Goal: Task Accomplishment & Management: Use online tool/utility

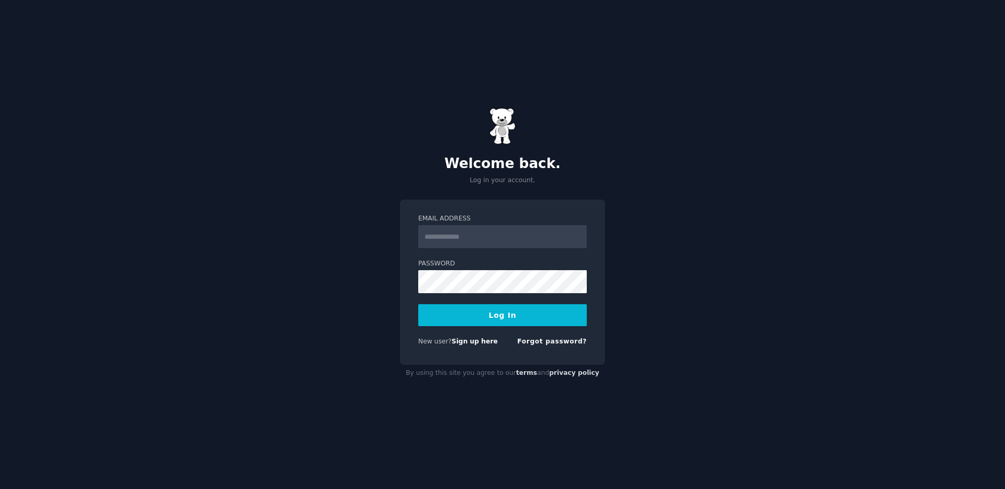
click at [574, 229] on input "Email Address" at bounding box center [502, 236] width 169 height 23
type input "**********"
click at [536, 311] on button "Log In" at bounding box center [502, 315] width 169 height 22
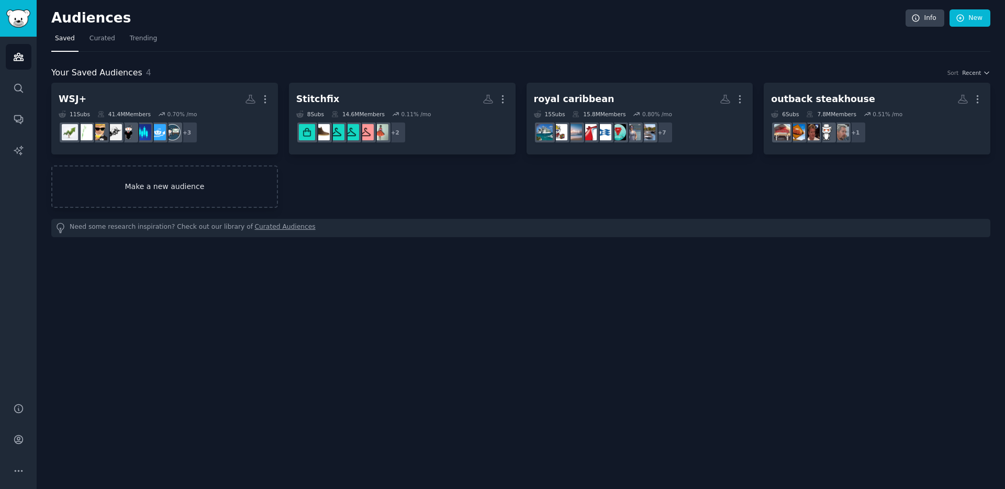
click at [139, 193] on link "Make a new audience" at bounding box center [164, 186] width 227 height 42
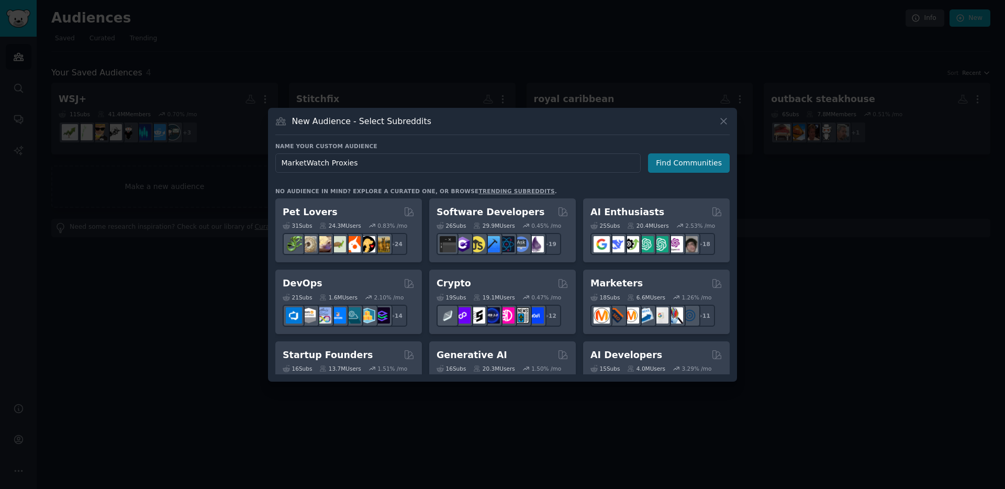
type input "MarketWatch Proxies"
click at [702, 169] on button "Find Communities" at bounding box center [689, 162] width 82 height 19
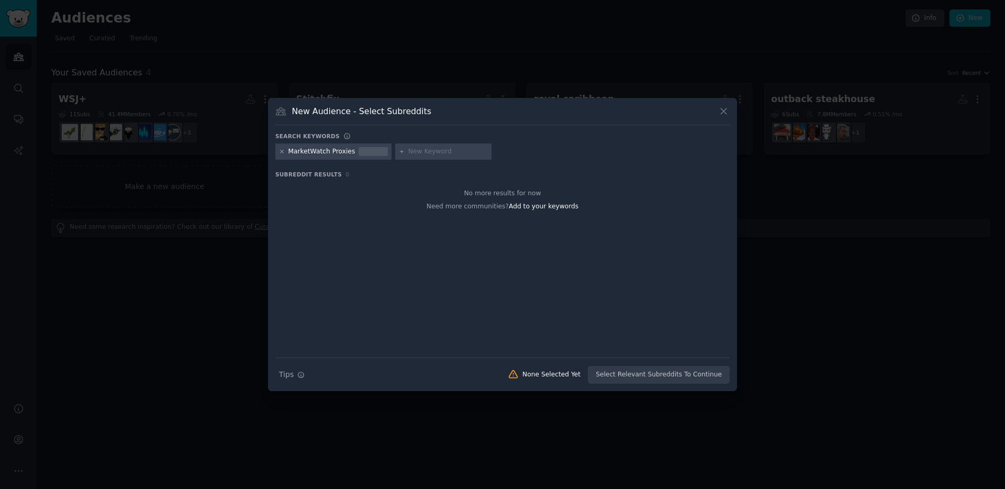
click at [280, 151] on icon at bounding box center [282, 152] width 6 height 6
click at [309, 149] on input "text" at bounding box center [328, 151] width 80 height 9
type input "marketwatch"
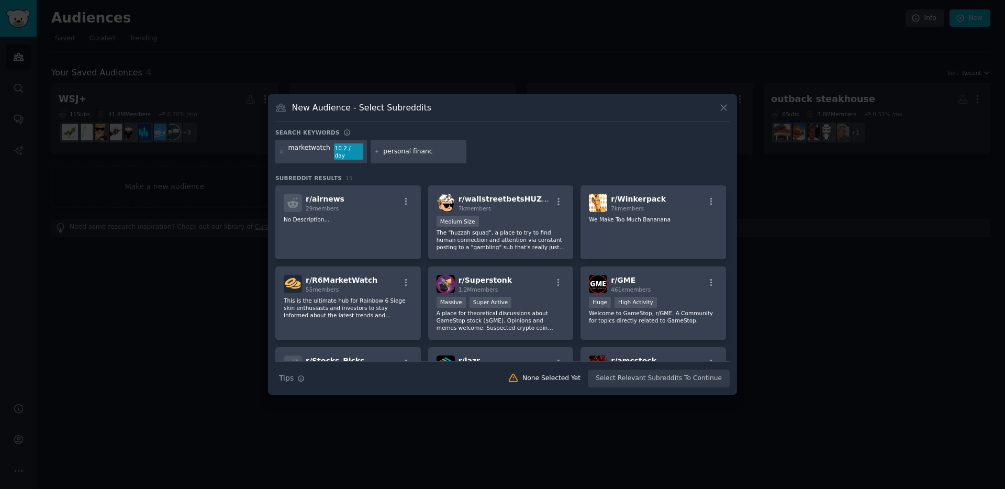
type input "personal finance"
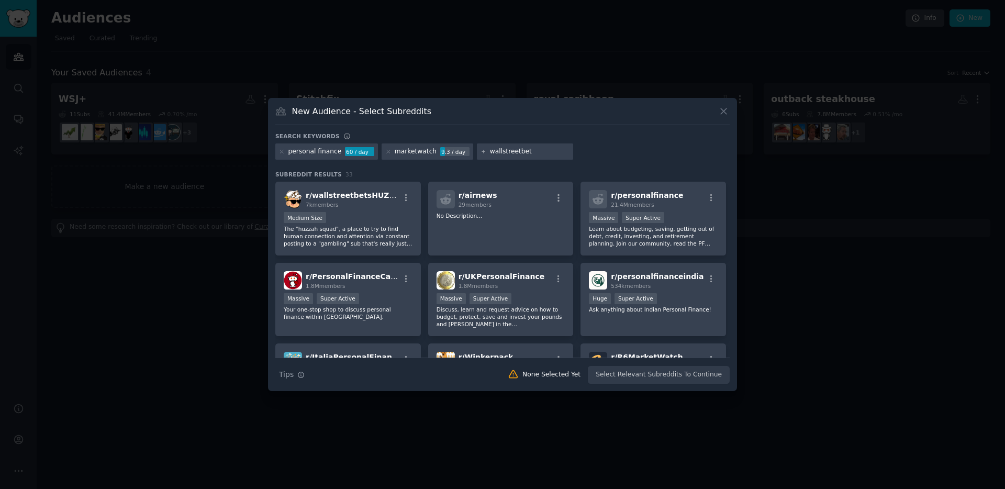
type input "wallstreetbets"
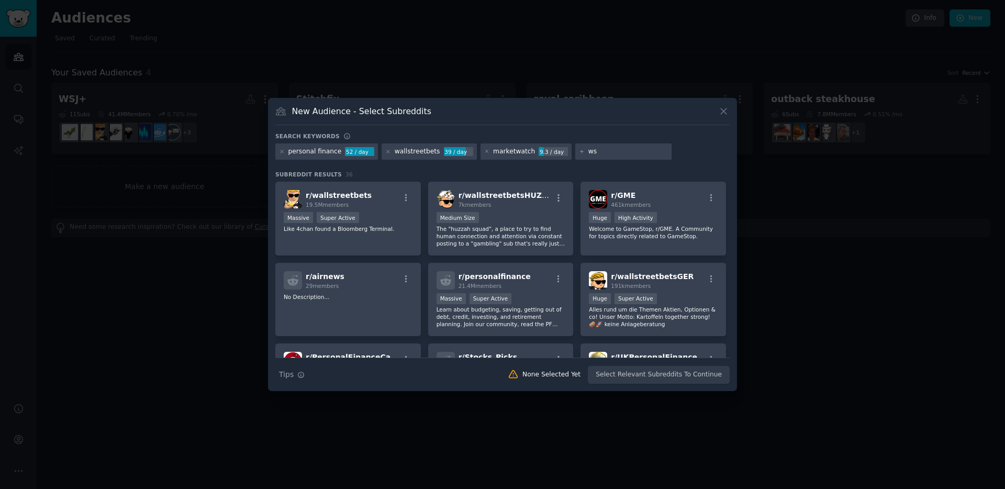
type input "wsj"
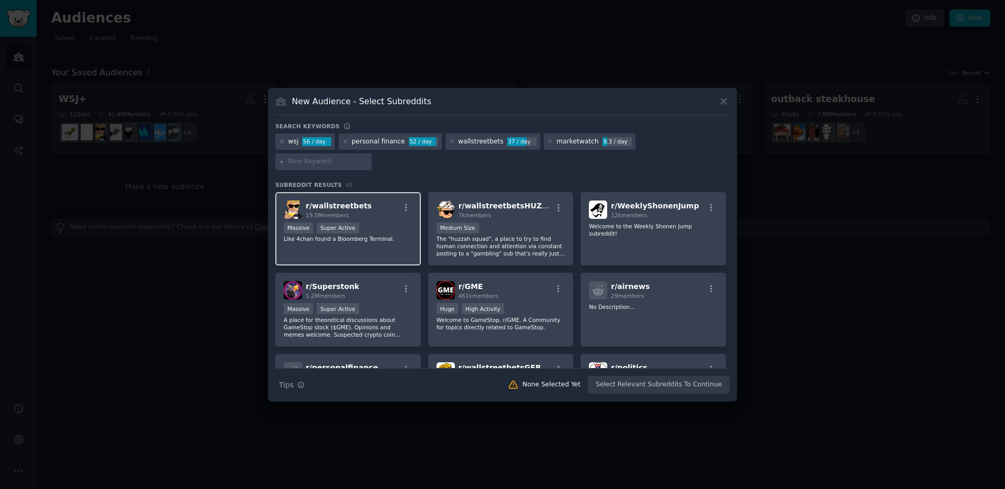
click at [292, 245] on div "r/ wallstreetbets 19.5M members 1,000,000+ members Massive Super Active Like 4c…" at bounding box center [348, 229] width 146 height 74
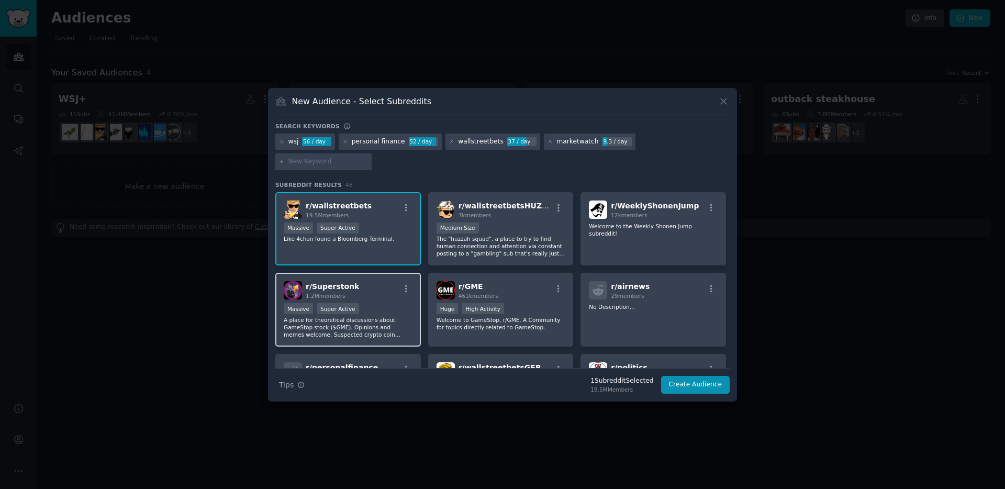
click at [400, 318] on p "A place for theoretical discussions about GameStop stock ($GME). Opinions and m…" at bounding box center [348, 327] width 129 height 22
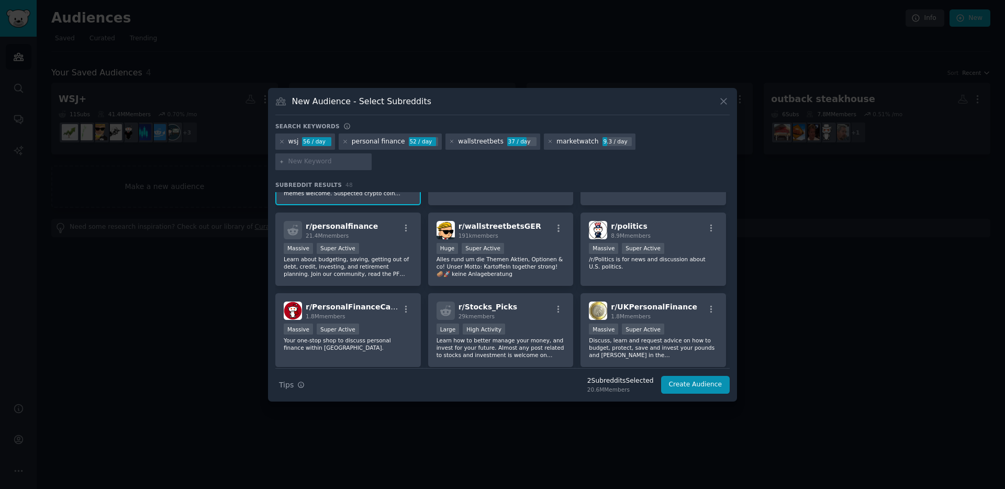
scroll to position [156, 0]
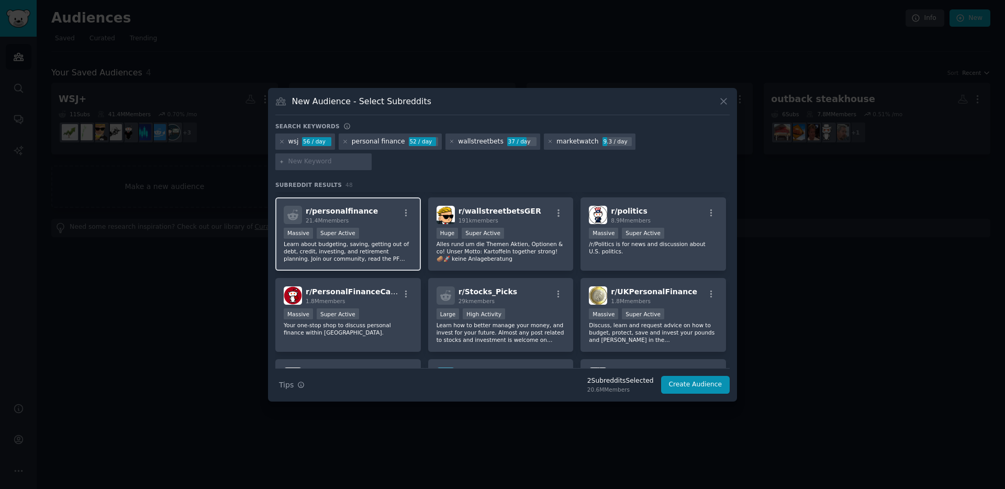
click at [367, 228] on div "Massive Super Active" at bounding box center [348, 234] width 129 height 13
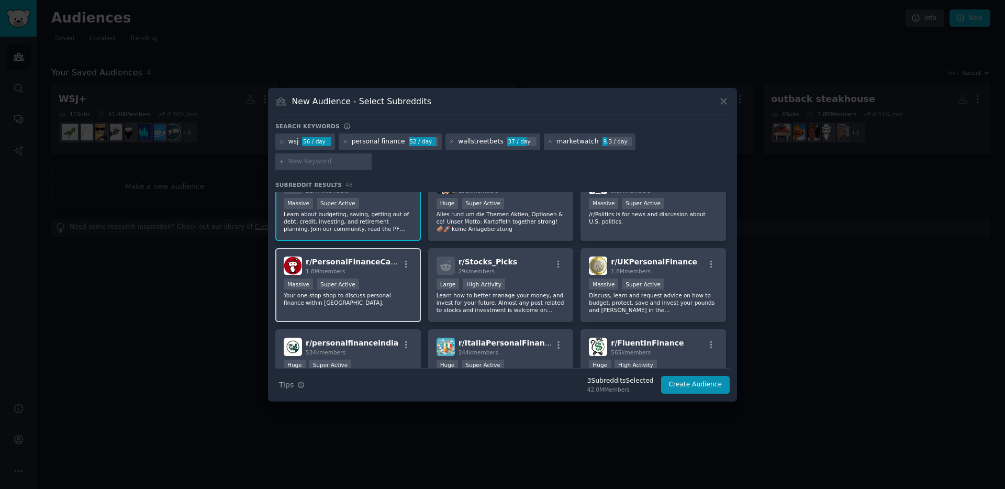
scroll to position [196, 0]
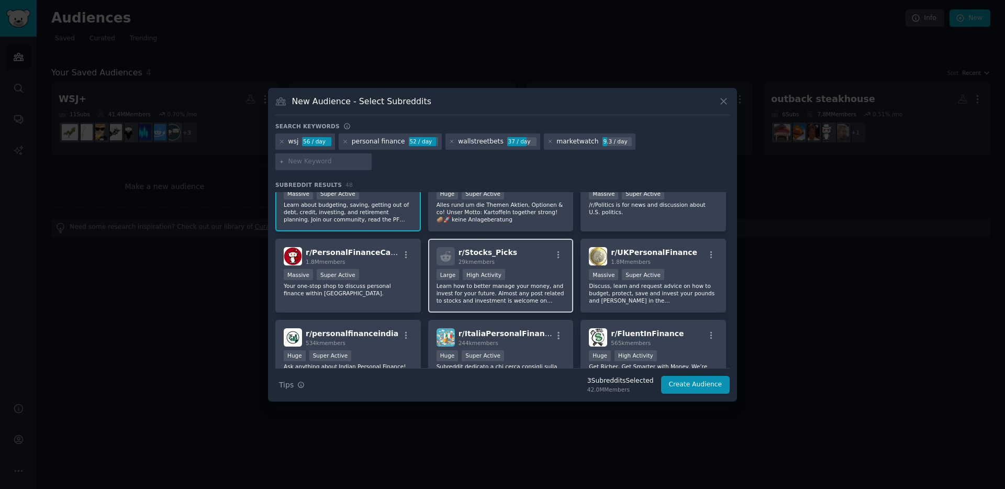
click at [470, 282] on p "Learn how to better manage your money, and invest for your future. Almost any p…" at bounding box center [501, 293] width 129 height 22
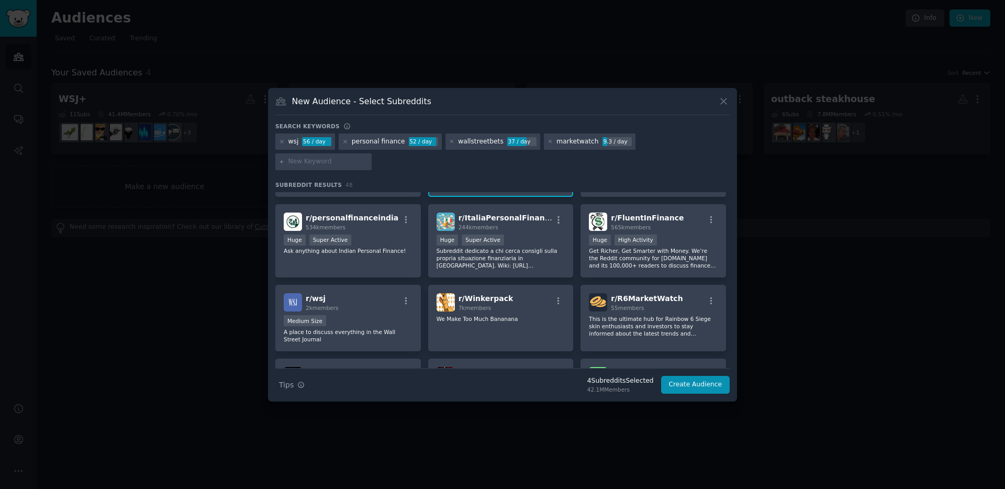
scroll to position [315, 0]
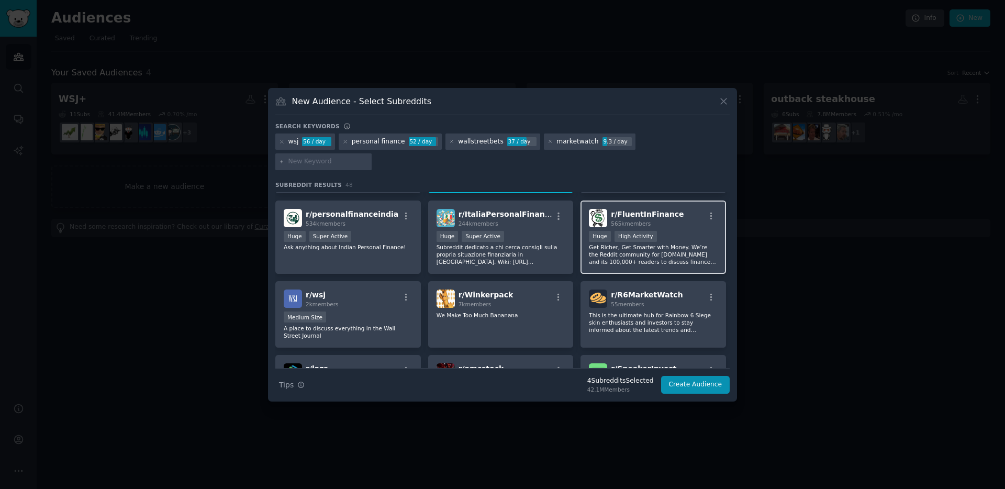
click at [584, 236] on div "r/ FluentInFinance 565k members Huge High Activity Get Richer, Get Smarter with…" at bounding box center [653, 237] width 146 height 74
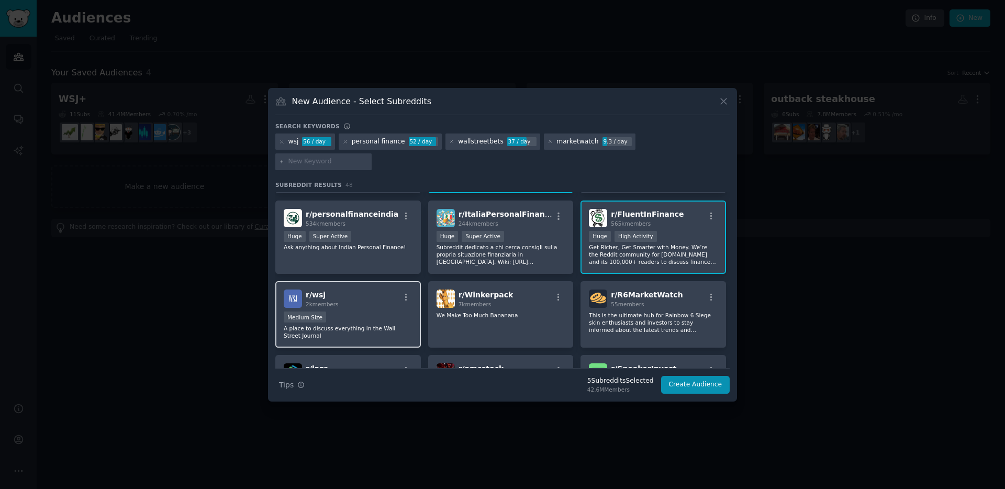
click at [366, 325] on p "A place to discuss everything in the Wall Street Journal" at bounding box center [348, 332] width 129 height 15
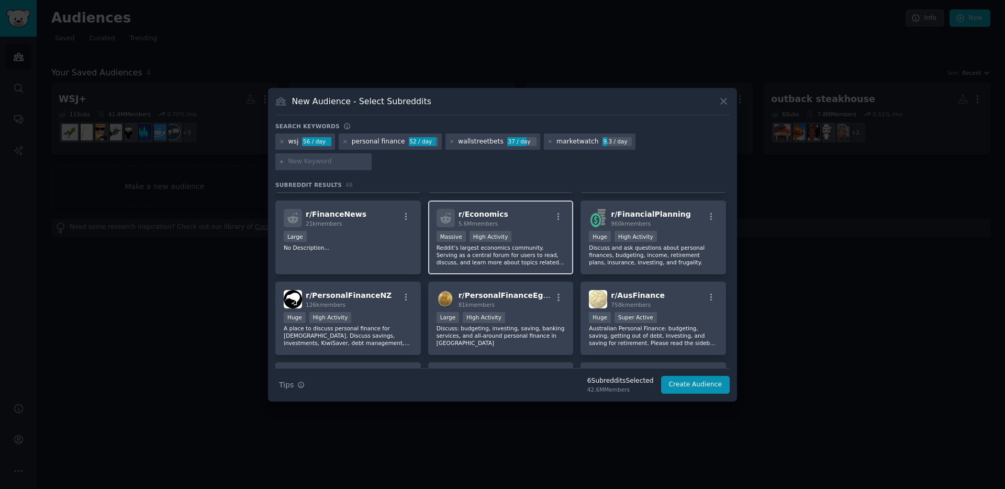
scroll to position [547, 0]
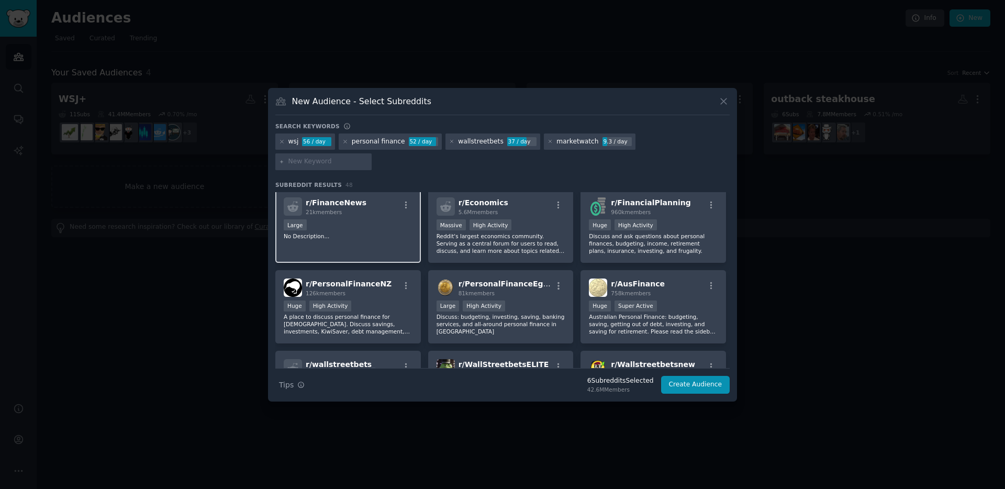
click at [339, 232] on div "r/ FinanceNews 21k members Large No Description..." at bounding box center [348, 226] width 146 height 74
click at [493, 232] on p "Reddit's largest economics community. Serving as a central forum for users to r…" at bounding box center [501, 243] width 129 height 22
click at [681, 235] on p "Discuss and ask questions about personal finances, budgeting, income, retiremen…" at bounding box center [653, 243] width 129 height 22
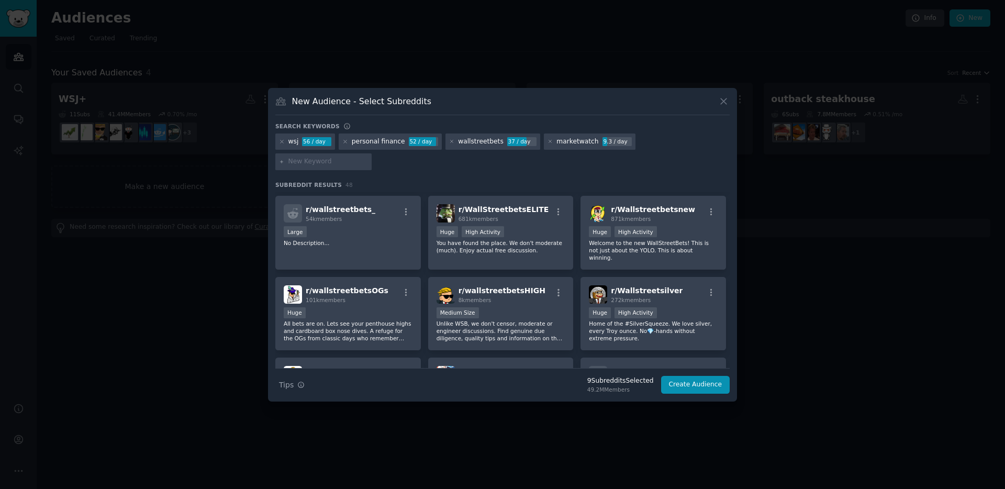
scroll to position [702, 0]
click at [546, 226] on div "Huge High Activity" at bounding box center [501, 232] width 129 height 13
click at [522, 242] on p "You have found the place. We don't moderate (much). Enjoy actual free discussio…" at bounding box center [501, 246] width 129 height 15
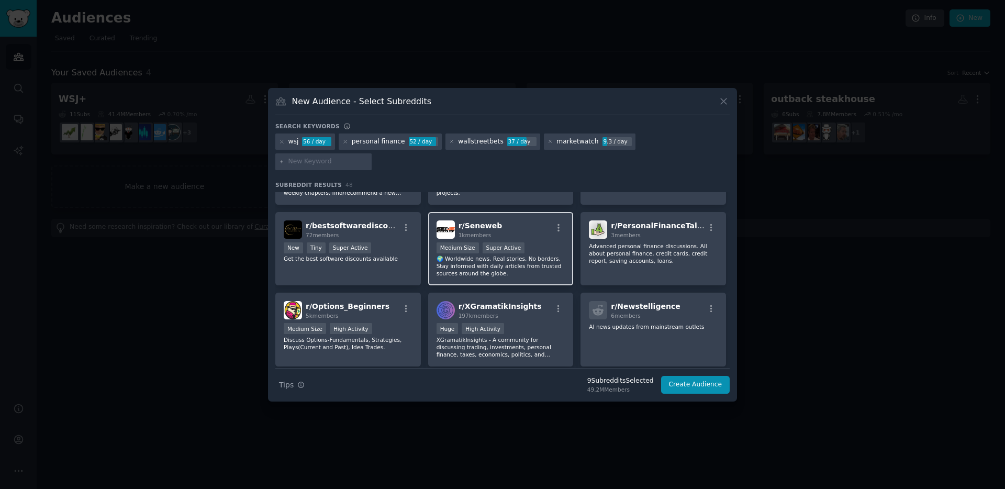
scroll to position [1098, 0]
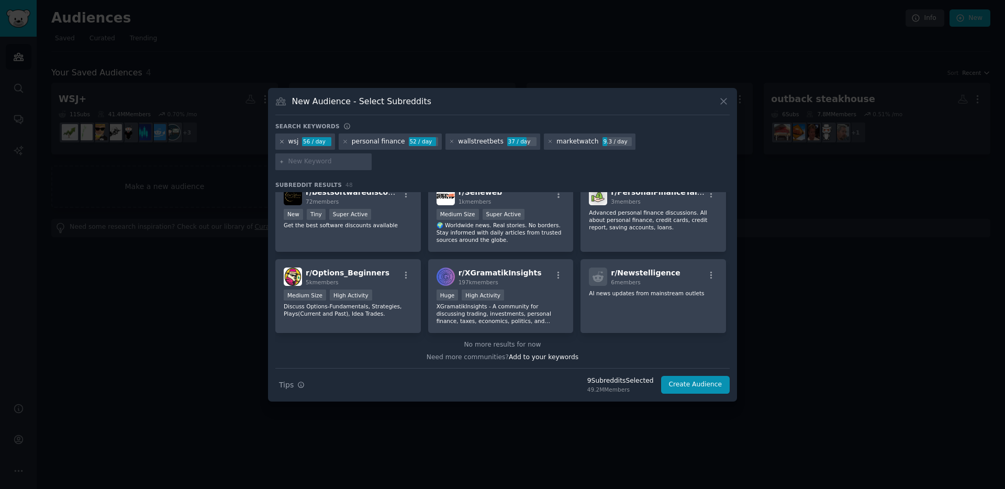
click at [281, 144] on icon at bounding box center [282, 142] width 6 height 6
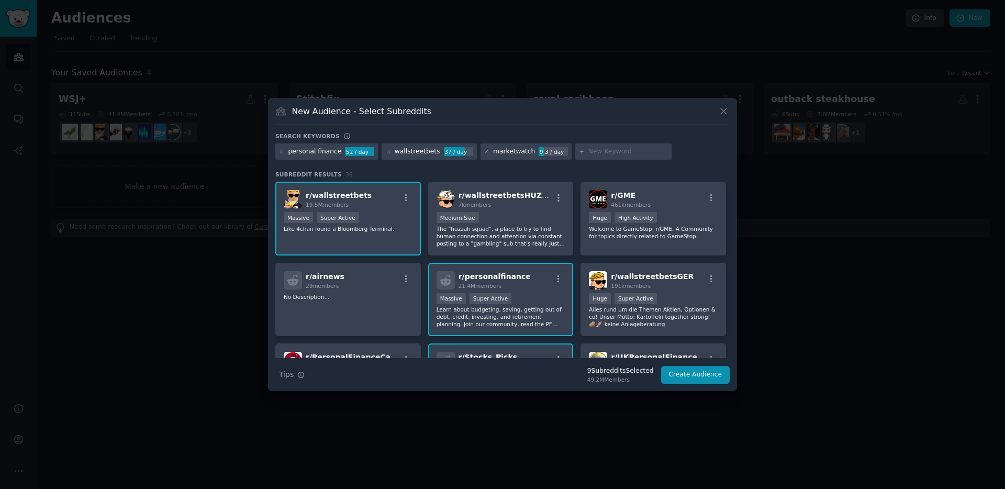
click at [612, 149] on input "text" at bounding box center [628, 151] width 80 height 9
type input "wsj"
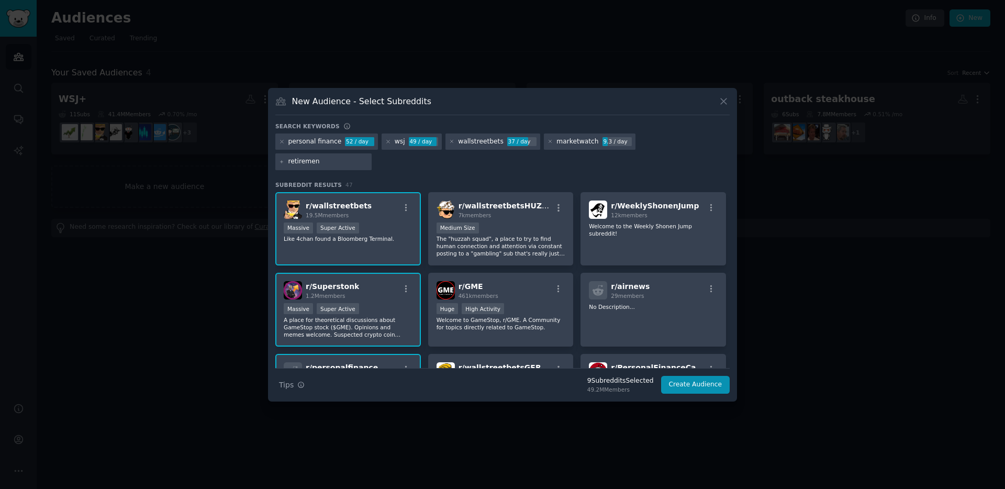
type input "retirement"
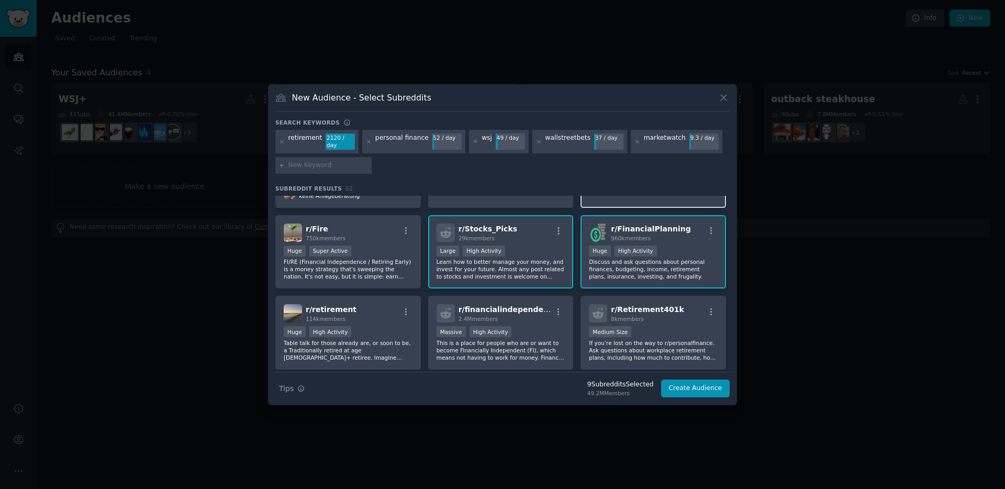
scroll to position [307, 0]
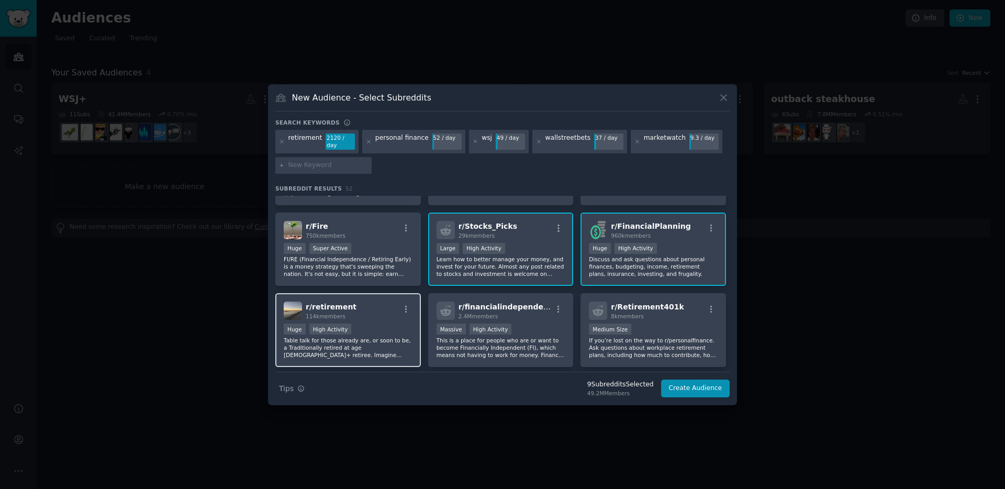
click at [398, 296] on div "r/ retirement 114k members Huge High Activity Table talk for those already are,…" at bounding box center [348, 330] width 146 height 74
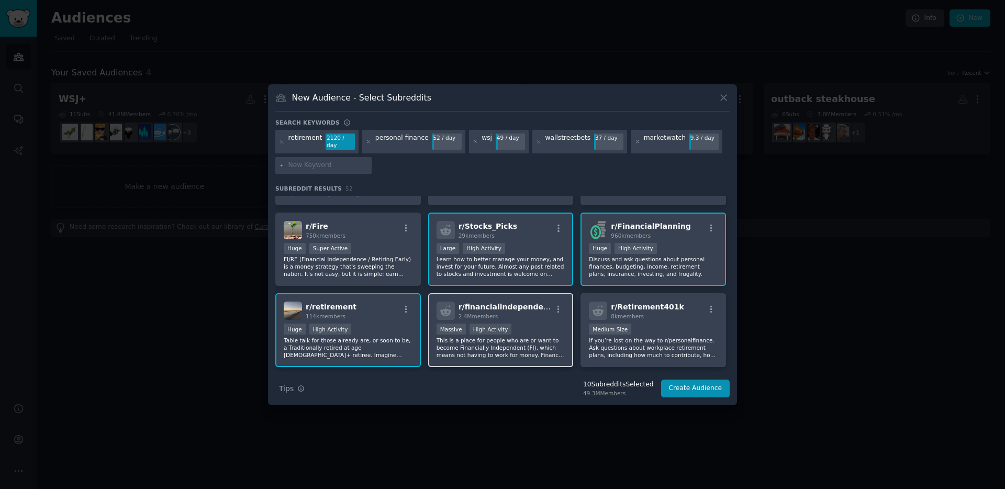
click at [549, 323] on div "Massive High Activity" at bounding box center [501, 329] width 129 height 13
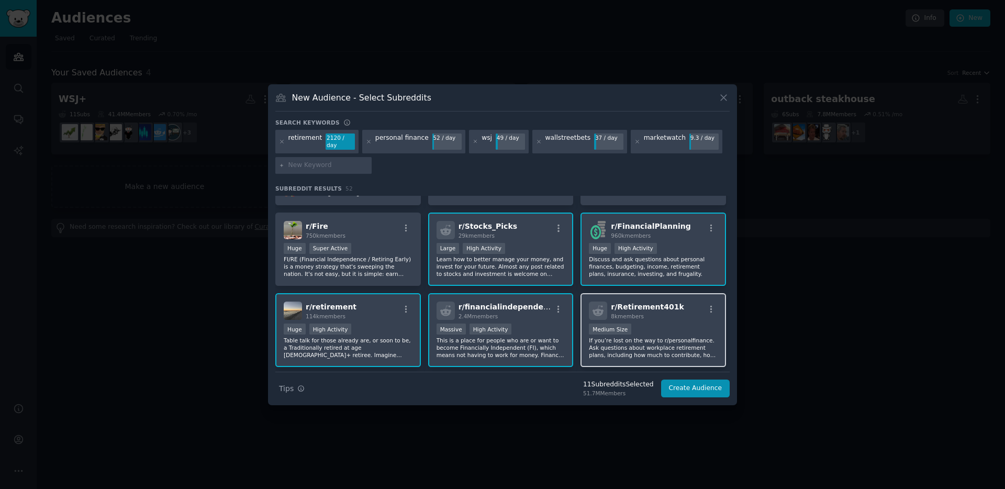
click at [656, 337] on p "If you’re lost on the way to r/personalfinance. Ask questions about workplace r…" at bounding box center [653, 348] width 129 height 22
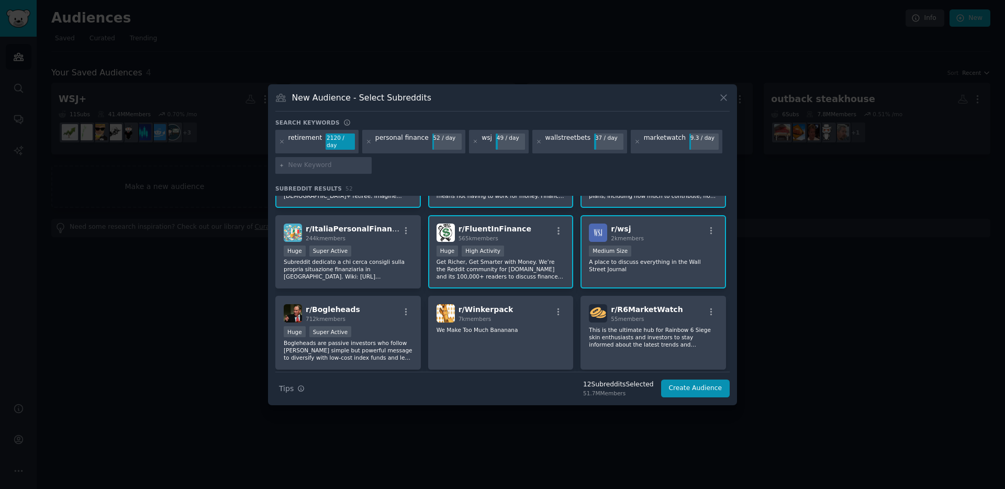
scroll to position [463, 0]
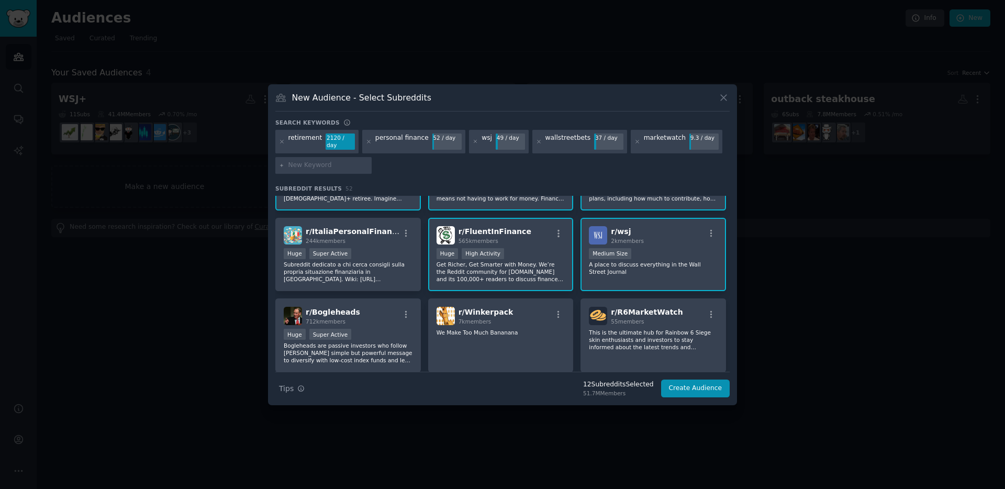
click at [680, 230] on div "r/ wsj 2k members" at bounding box center [653, 235] width 129 height 18
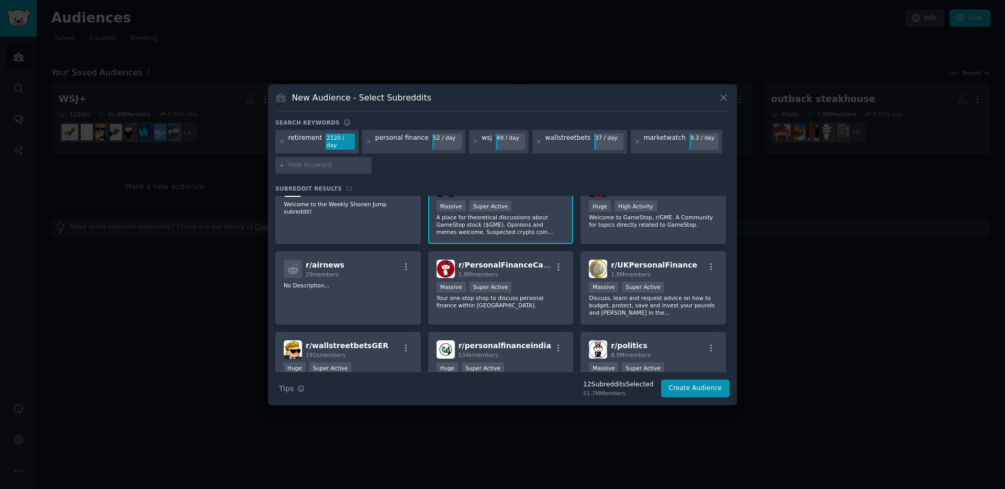
scroll to position [0, 0]
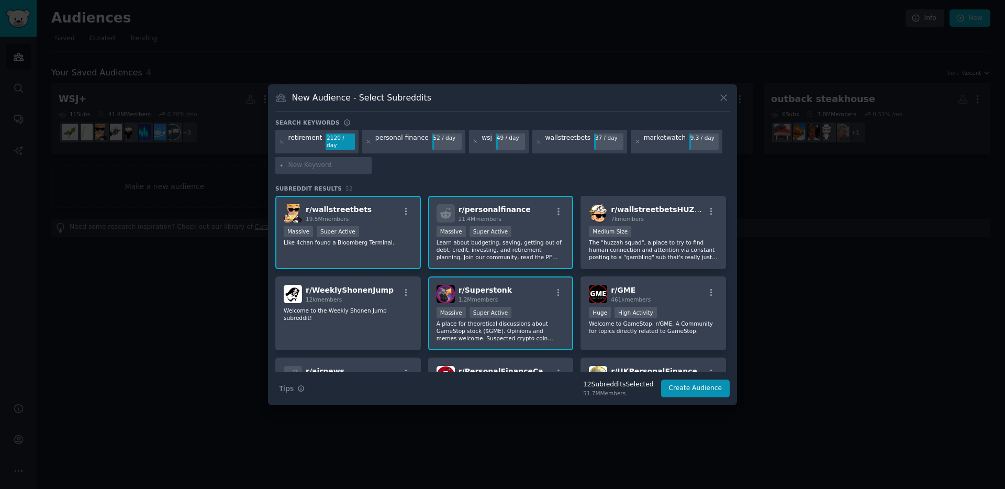
click at [310, 161] on input "text" at bounding box center [328, 165] width 80 height 9
type input "economy"
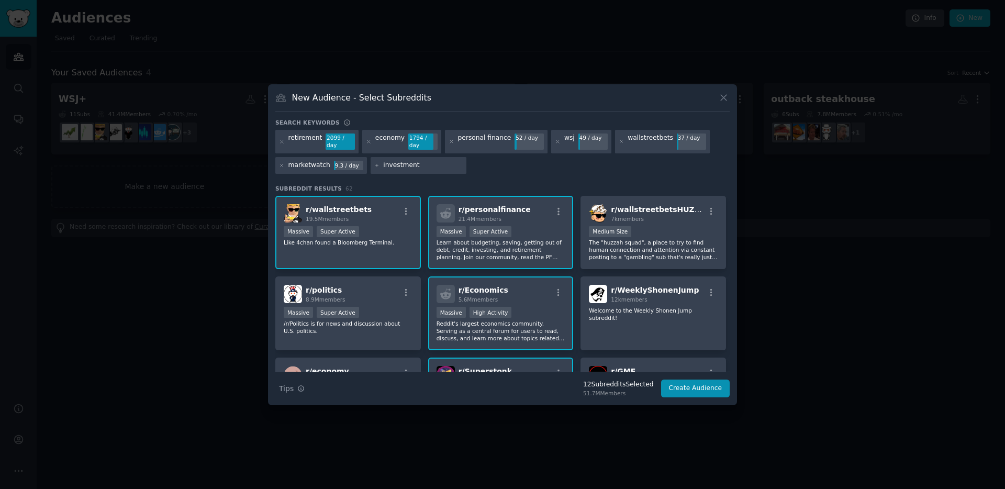
type input "investments"
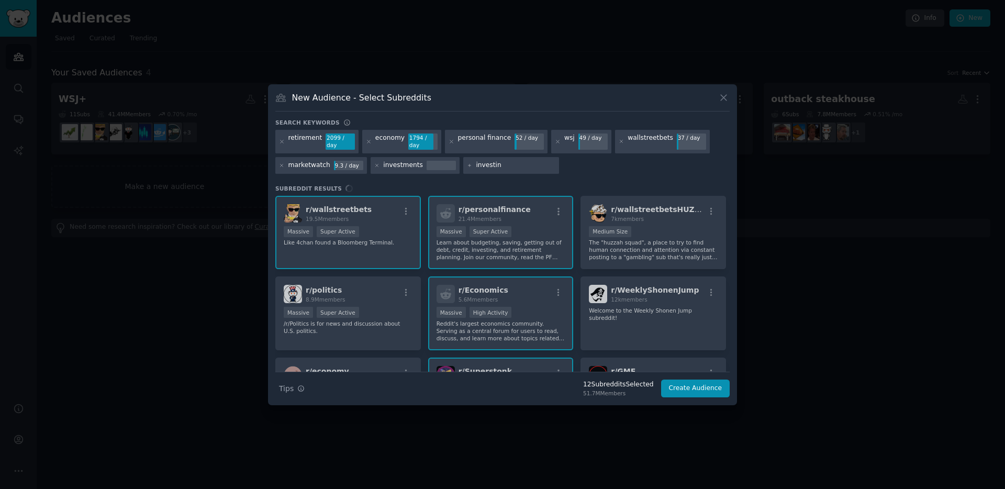
type input "investing"
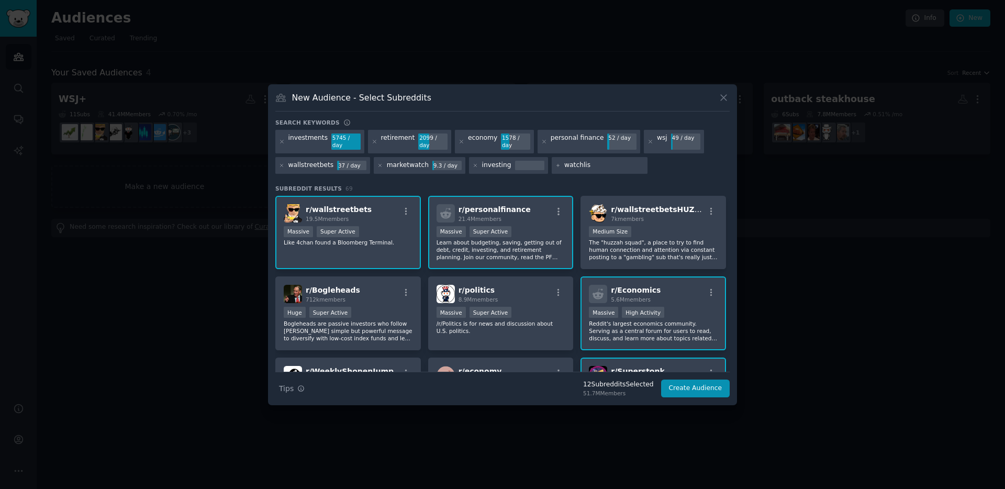
type input "watchlist"
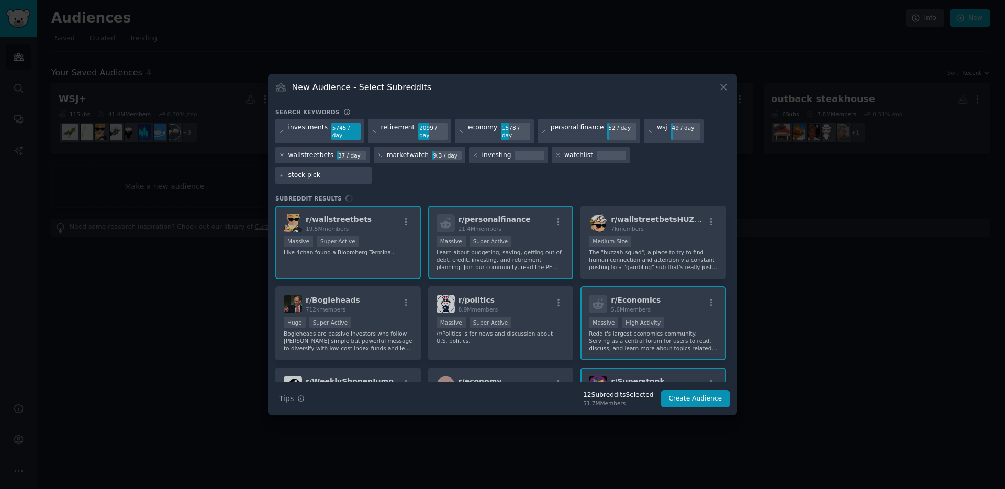
type input "stock picks"
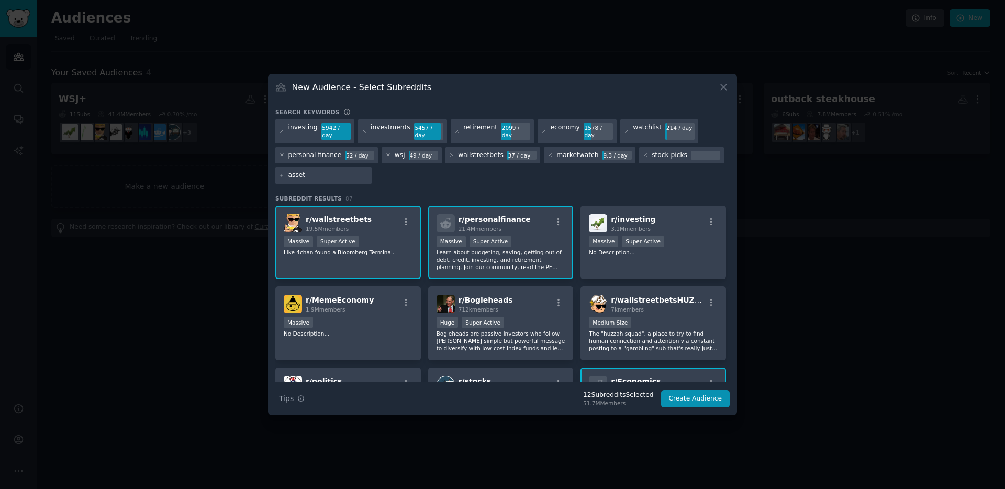
type input "assets"
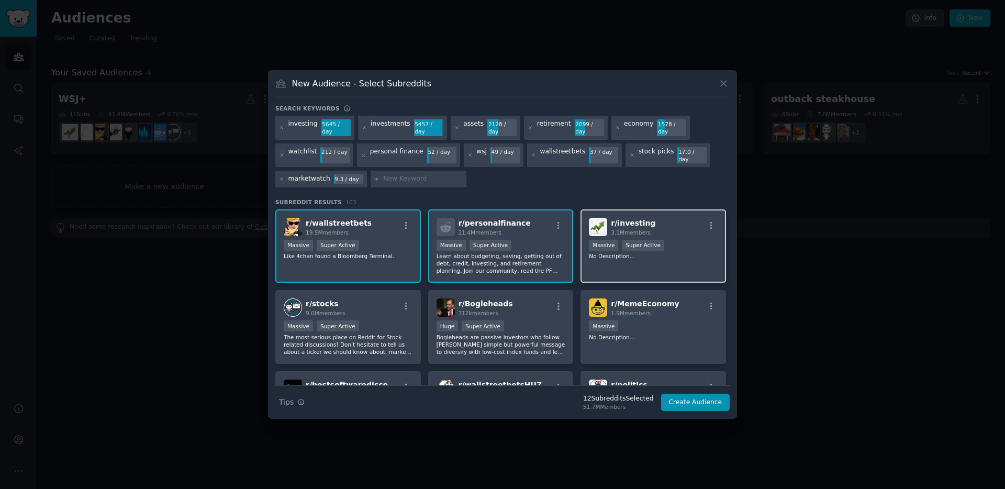
click at [625, 254] on p "No Description..." at bounding box center [653, 255] width 129 height 7
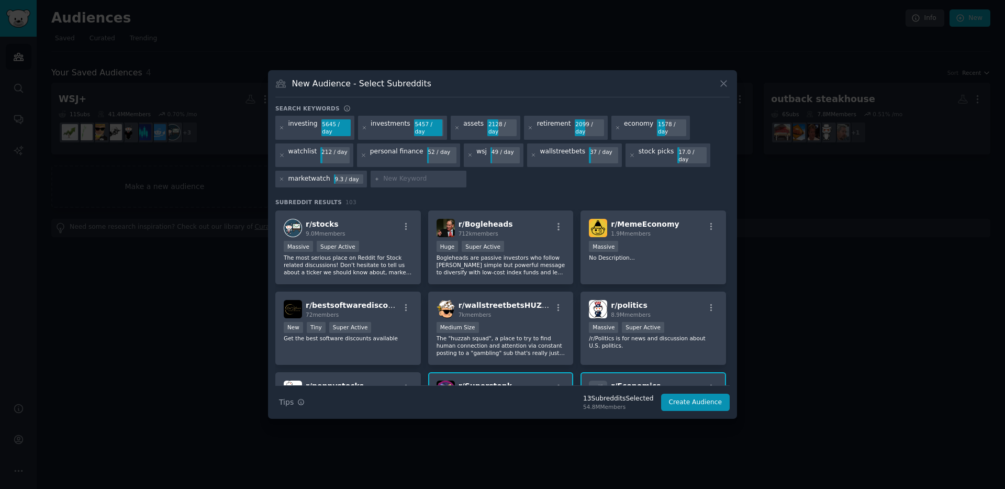
scroll to position [72, 0]
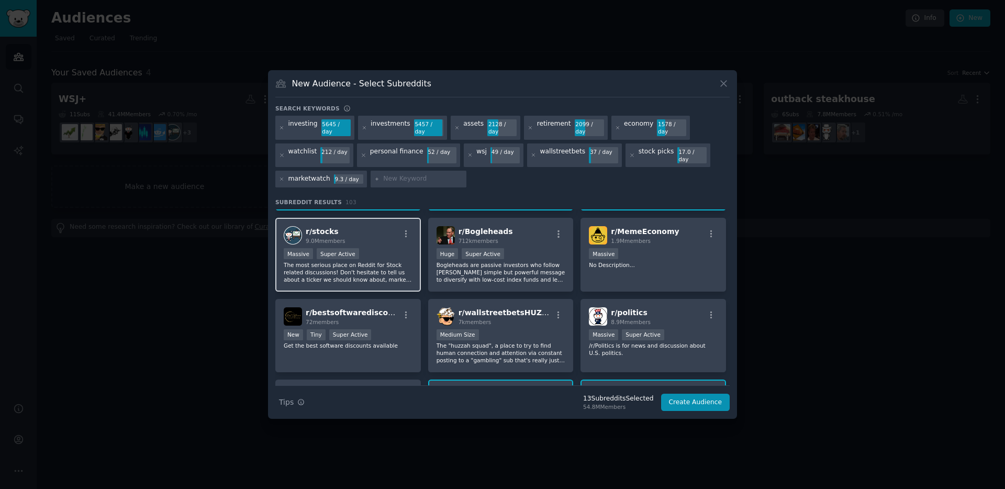
click at [322, 277] on p "The most serious place on Reddit for Stock related discussions! Don't hesitate …" at bounding box center [348, 272] width 129 height 22
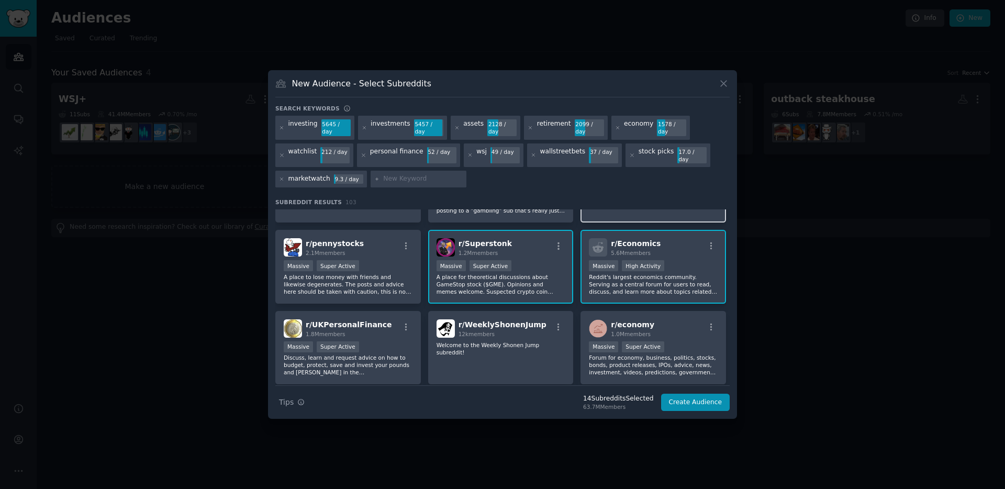
scroll to position [223, 0]
click at [372, 273] on p "A place to lose money with friends and likewise degenerates. The posts and advi…" at bounding box center [348, 283] width 129 height 22
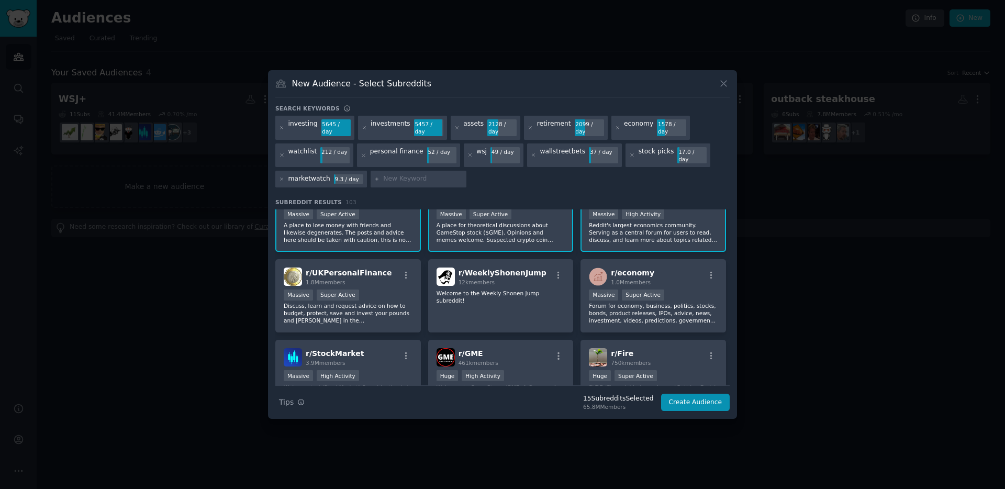
scroll to position [272, 0]
click at [699, 304] on p "Forum for economy, business, politics, stocks, bonds, product releases, IPOs, a…" at bounding box center [653, 315] width 129 height 22
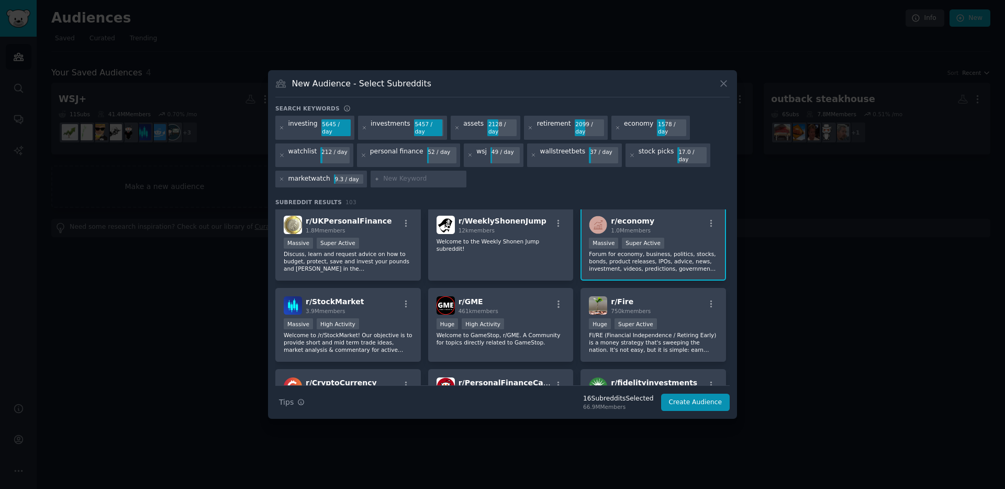
scroll to position [323, 0]
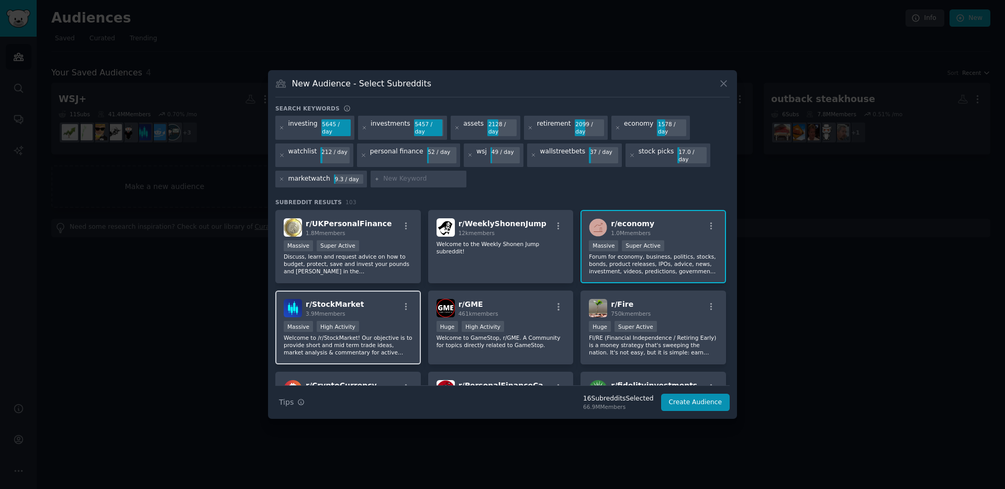
click at [368, 340] on p "Welcome to /r/StockMarket! Our objective is to provide short and mid term trade…" at bounding box center [348, 345] width 129 height 22
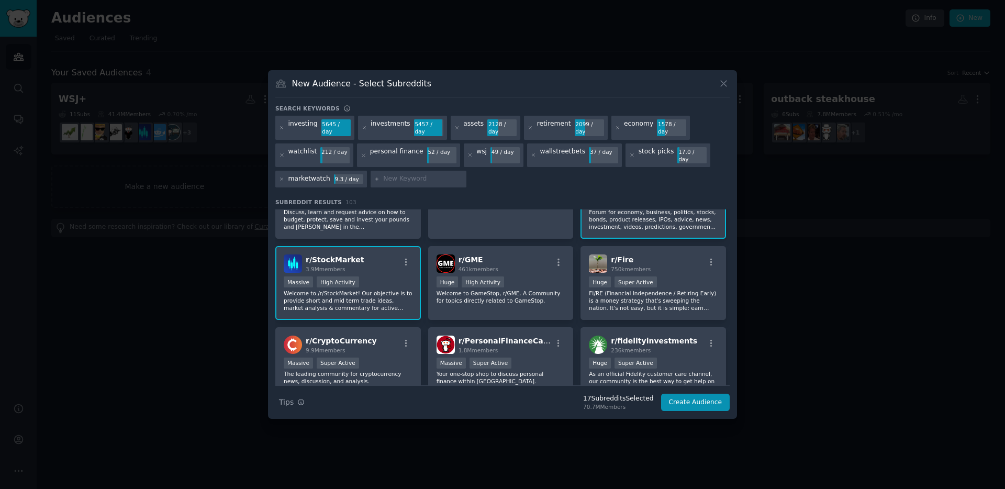
scroll to position [374, 0]
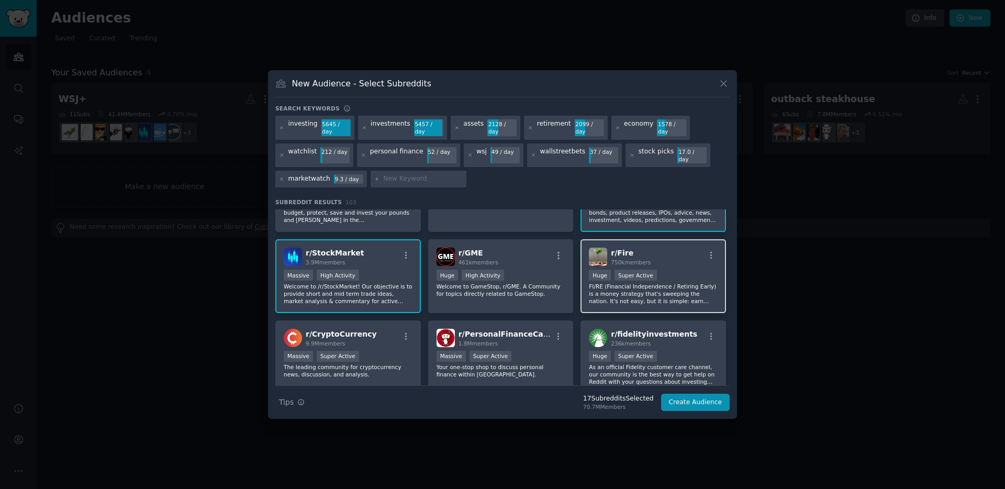
click at [658, 283] on p "FI/RE (Financial Independence / Retiring Early) is a money strategy that's swee…" at bounding box center [653, 294] width 129 height 22
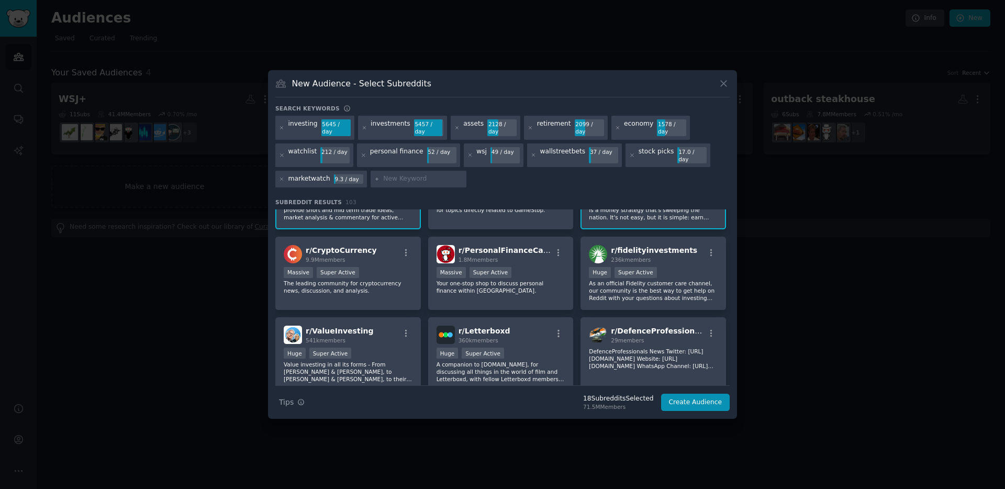
scroll to position [456, 0]
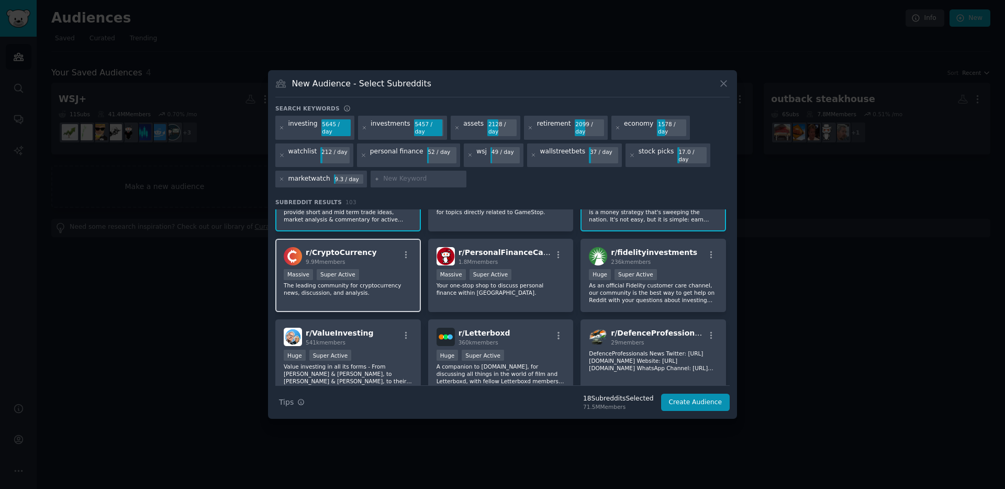
click at [353, 286] on p "The leading community for cryptocurrency news, discussion, and analysis." at bounding box center [348, 289] width 129 height 15
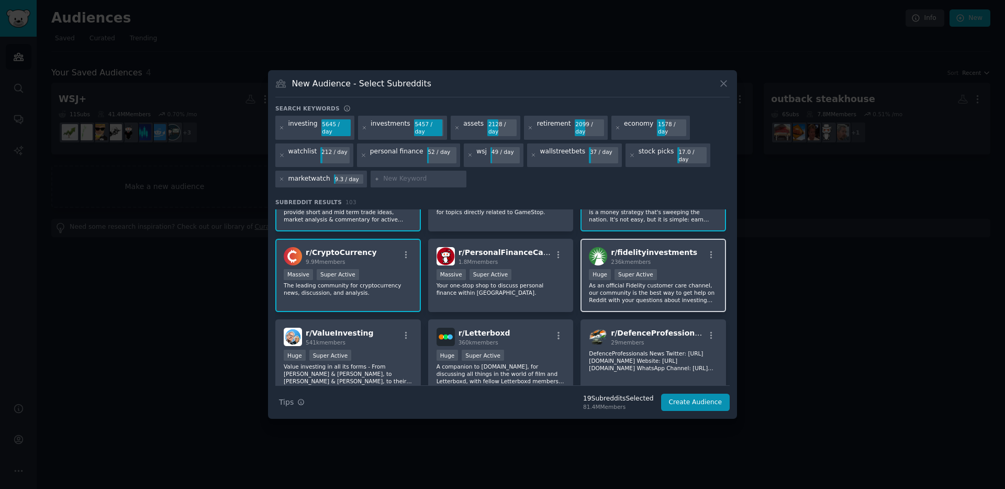
click at [689, 298] on p "As an official Fidelity customer care channel, our community is the best way to…" at bounding box center [653, 293] width 129 height 22
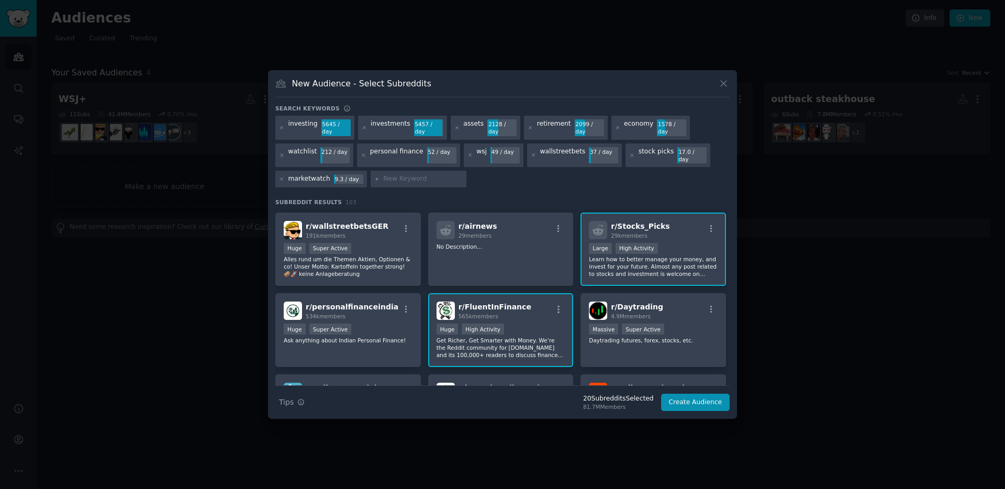
scroll to position [672, 0]
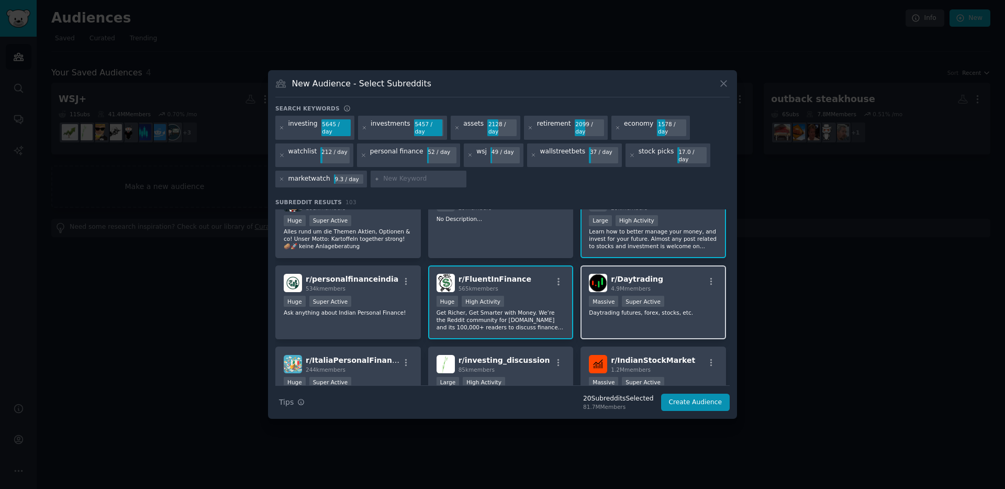
click at [652, 329] on div "r/ Daytrading 4.9M members Massive Super Active Daytrading futures, forex, stoc…" at bounding box center [653, 302] width 146 height 74
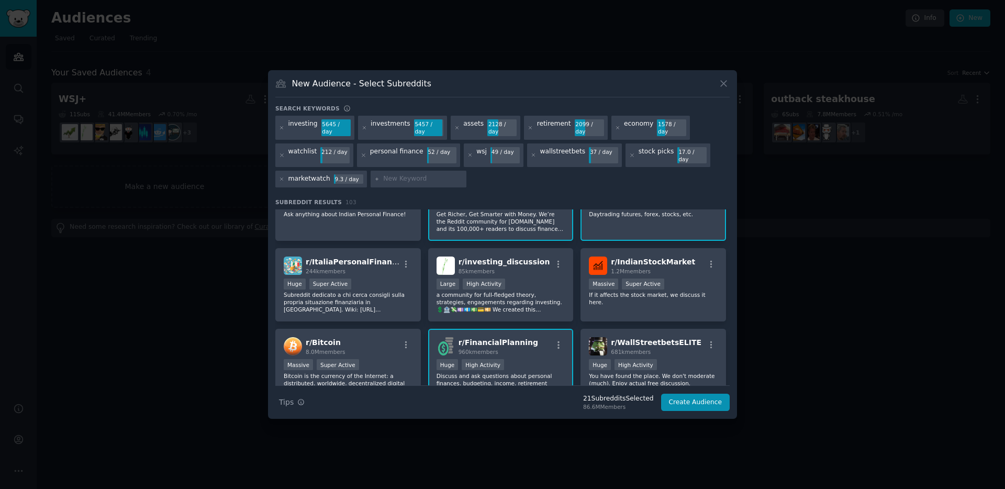
scroll to position [776, 0]
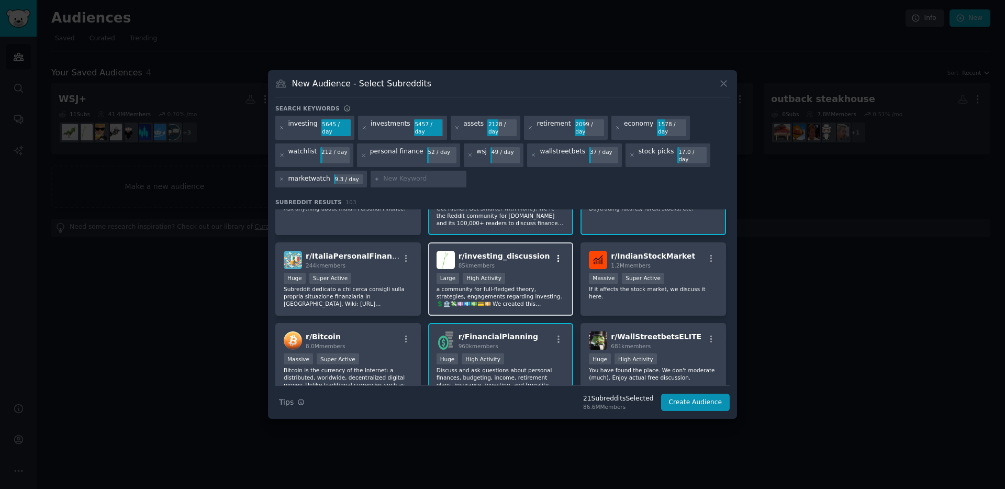
click at [552, 254] on button "button" at bounding box center [558, 258] width 13 height 9
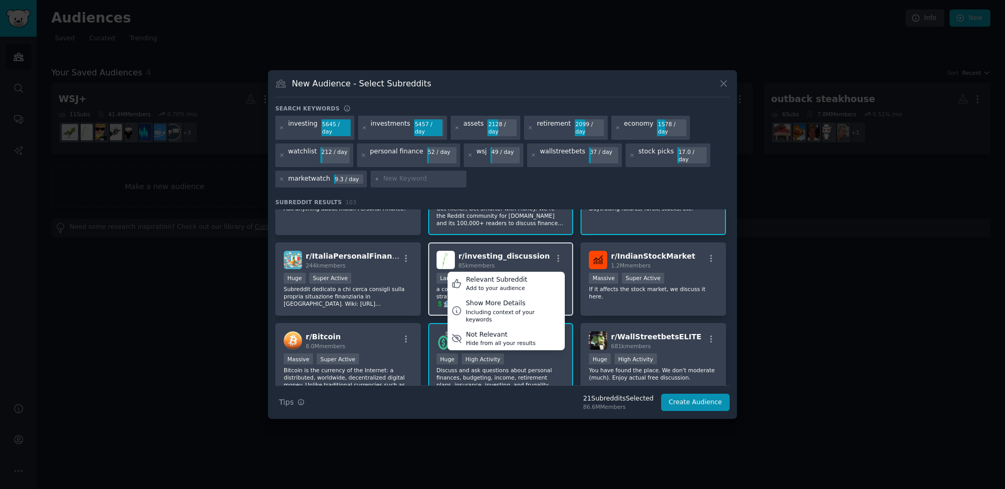
click at [493, 244] on div "r/ investing_discussion 85k members Relevant Subreddit Add to your audience Sho…" at bounding box center [501, 279] width 146 height 74
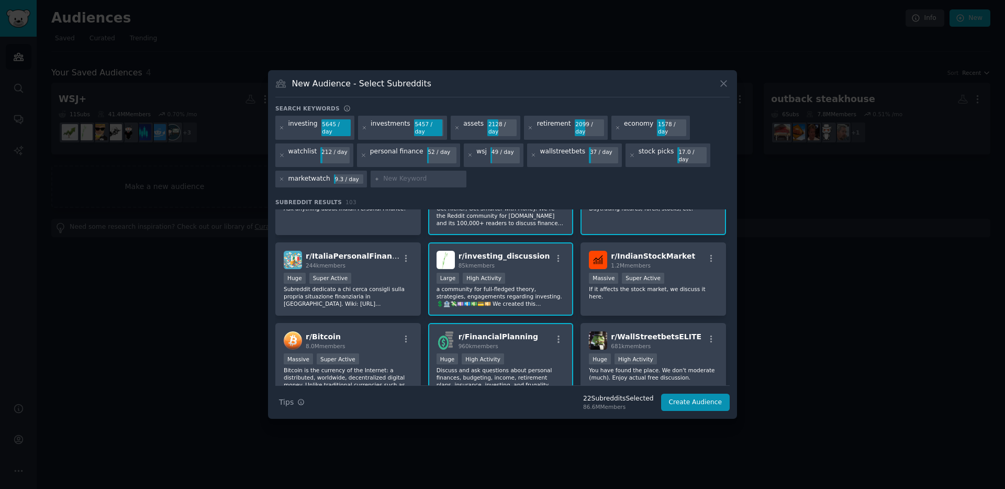
click at [538, 276] on div ">= 80th percentile for submissions / day Large High Activity" at bounding box center [501, 279] width 129 height 13
click at [540, 273] on div ">= 80th percentile for submissions / day Large High Activity" at bounding box center [501, 279] width 129 height 13
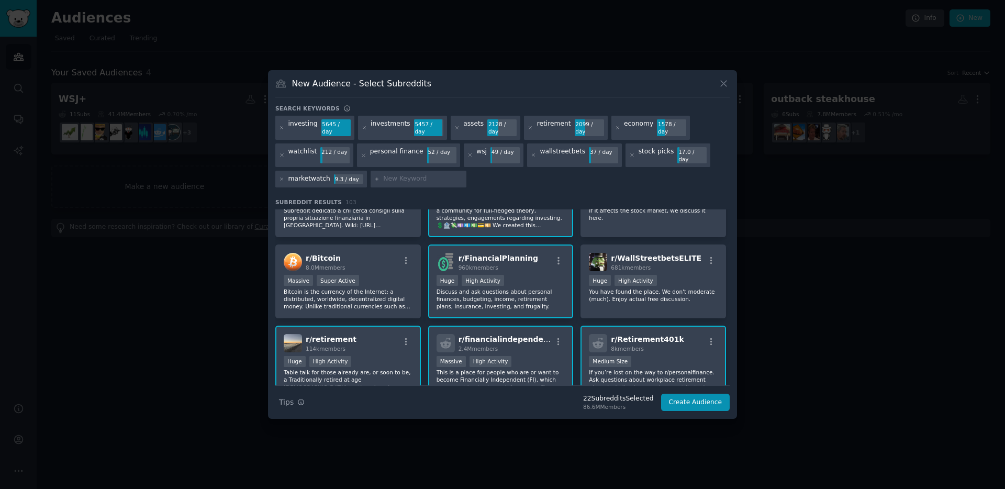
scroll to position [853, 0]
click at [379, 290] on p "Bitcoin is the currency of the Internet: a distributed, worldwide, decentralize…" at bounding box center [348, 300] width 129 height 22
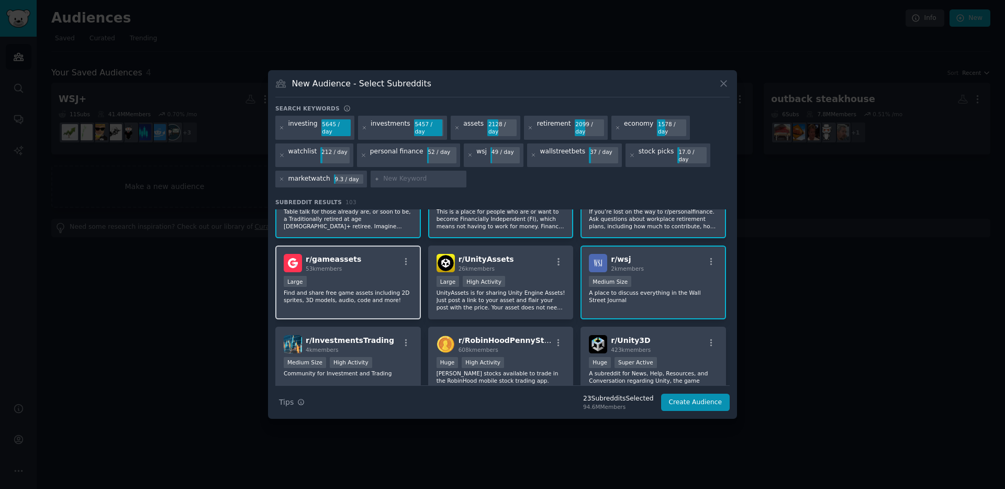
scroll to position [1058, 0]
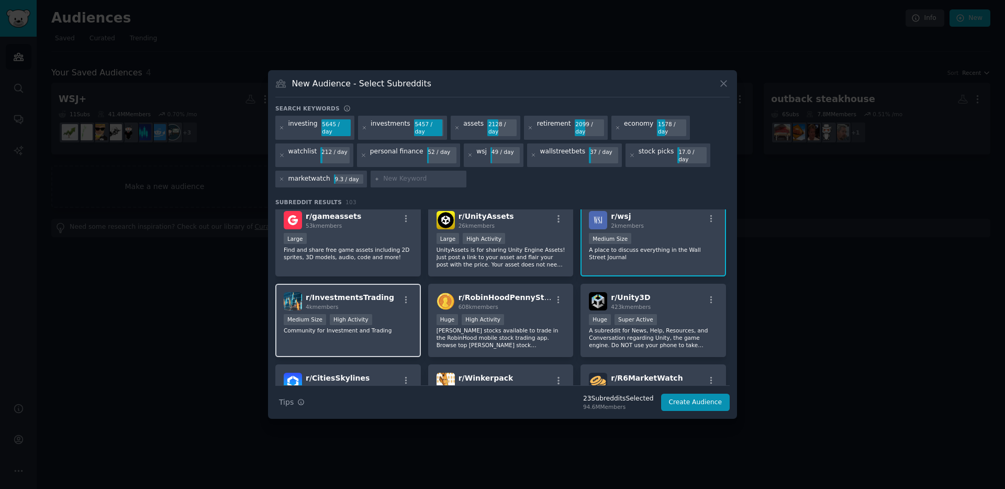
click at [404, 333] on div "r/ InvestmentsTrading 4k members Medium Size High Activity Community for Invest…" at bounding box center [348, 321] width 146 height 74
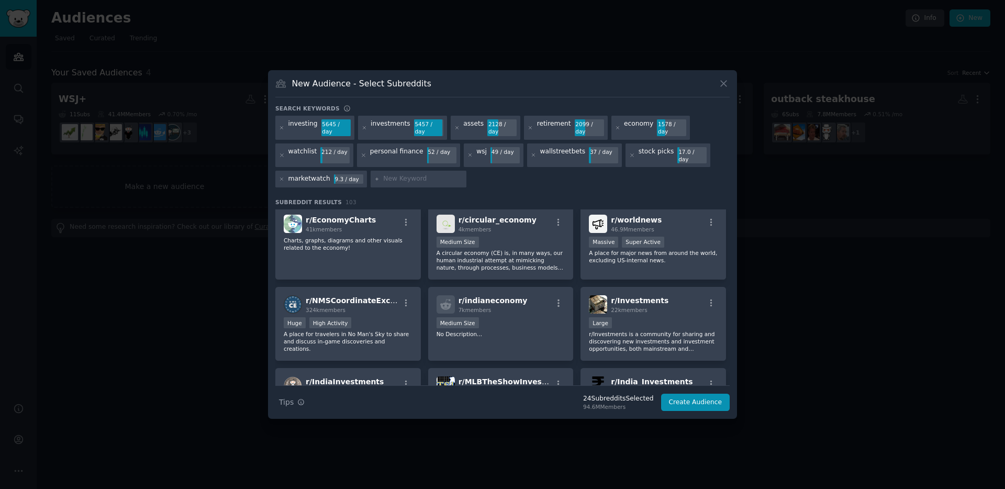
scroll to position [1904, 0]
click at [355, 274] on div "r/ EconomyCharts 41k members Charts, graphs, diagrams and other visuals related…" at bounding box center [348, 243] width 146 height 74
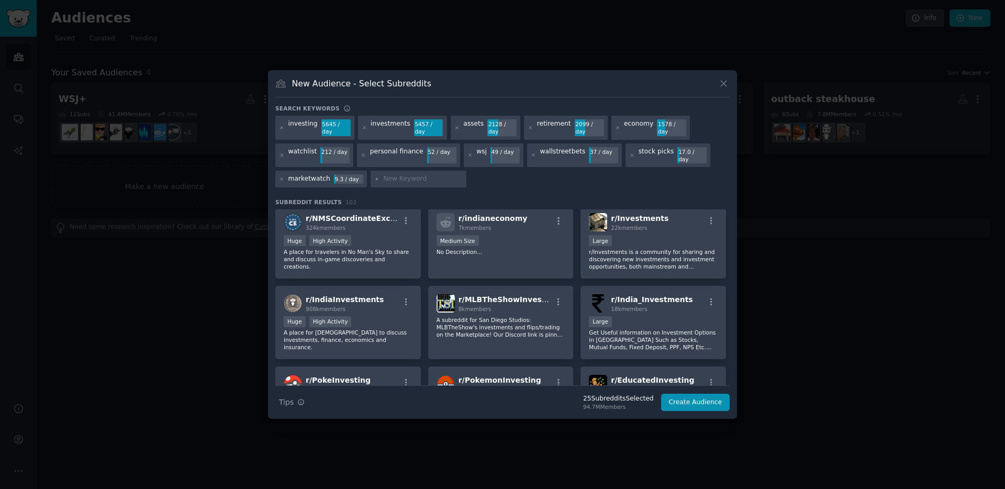
scroll to position [1971, 0]
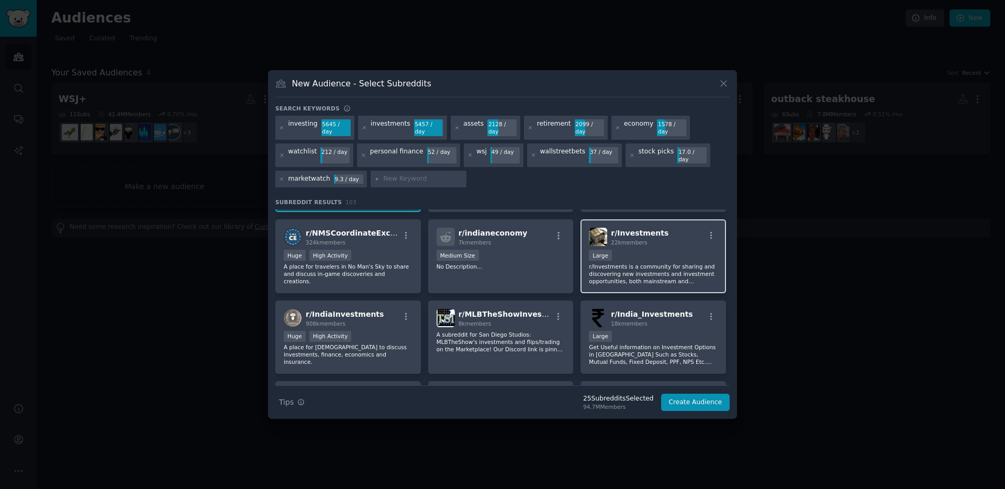
click at [669, 255] on div "Large" at bounding box center [653, 256] width 129 height 13
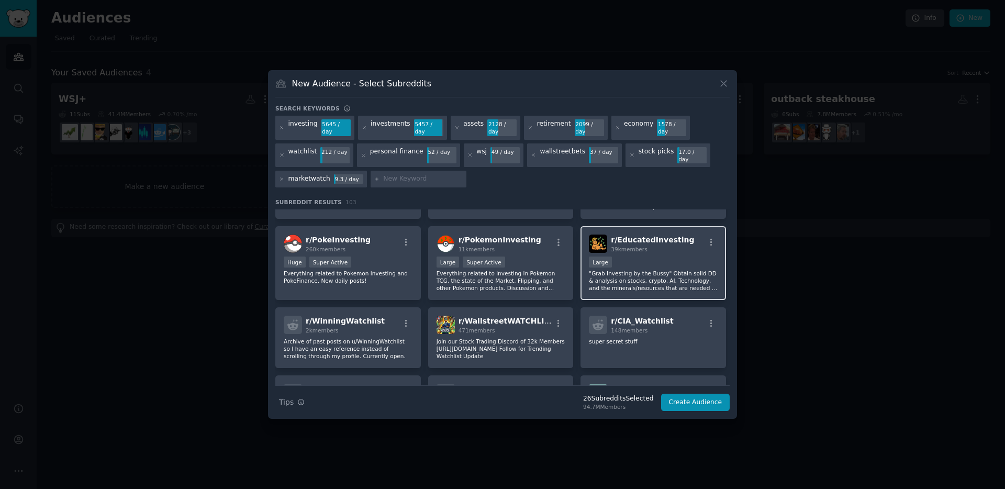
scroll to position [2127, 0]
click at [669, 283] on p ""Grab Investing by the Bussy" Obtain solid DD & analysis on stocks, crypto, AI,…" at bounding box center [653, 280] width 129 height 22
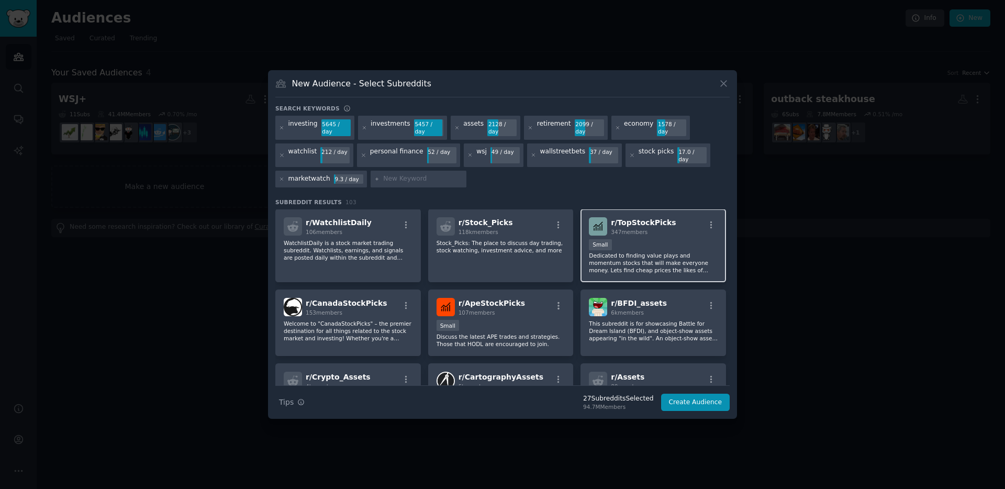
scroll to position [2295, 0]
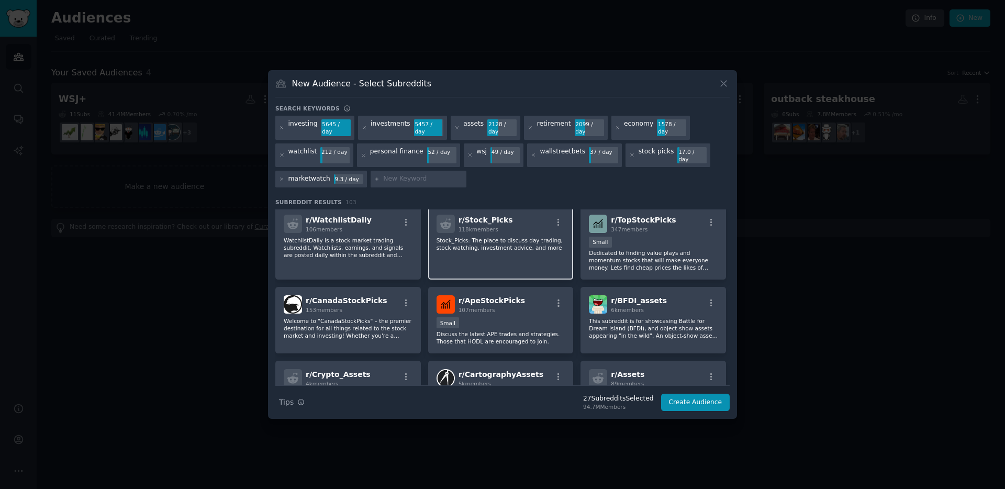
click at [519, 258] on div "r/ Stock_Picks 118k members Stock_Picks: The place to discuss day trading, stoc…" at bounding box center [501, 243] width 146 height 74
click at [631, 256] on p "Dedicated to finding value plays and momentum stocks that will make everyone mo…" at bounding box center [653, 260] width 129 height 22
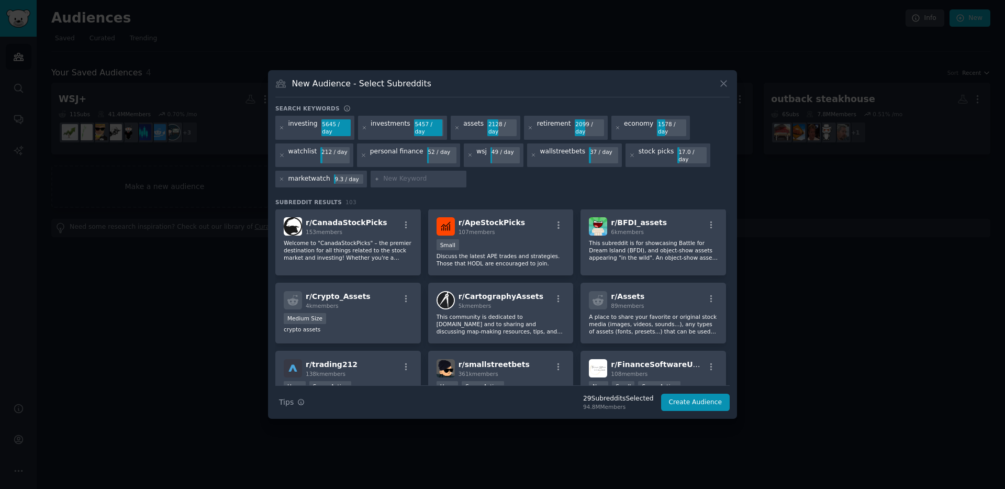
scroll to position [2371, 0]
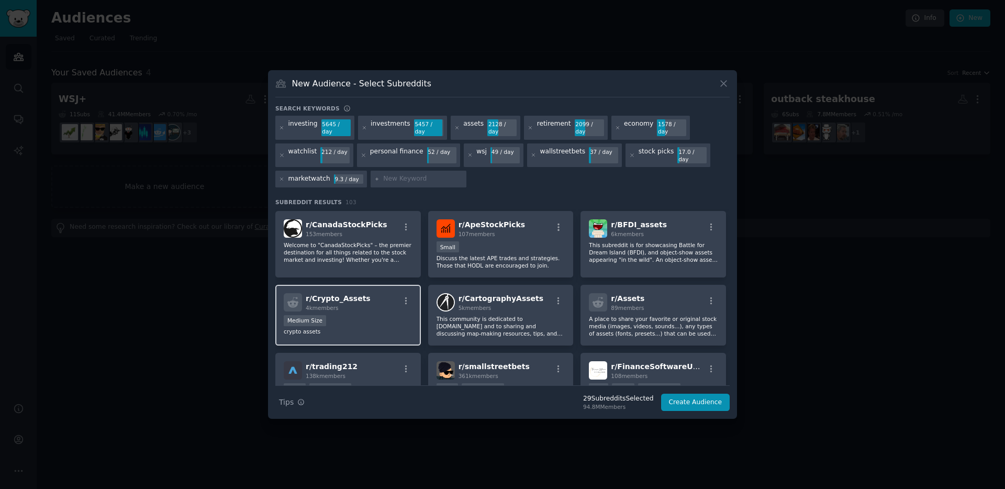
click at [400, 341] on div "r/ Crypto_Assets 4k members Medium Size crypto assets" at bounding box center [348, 315] width 146 height 61
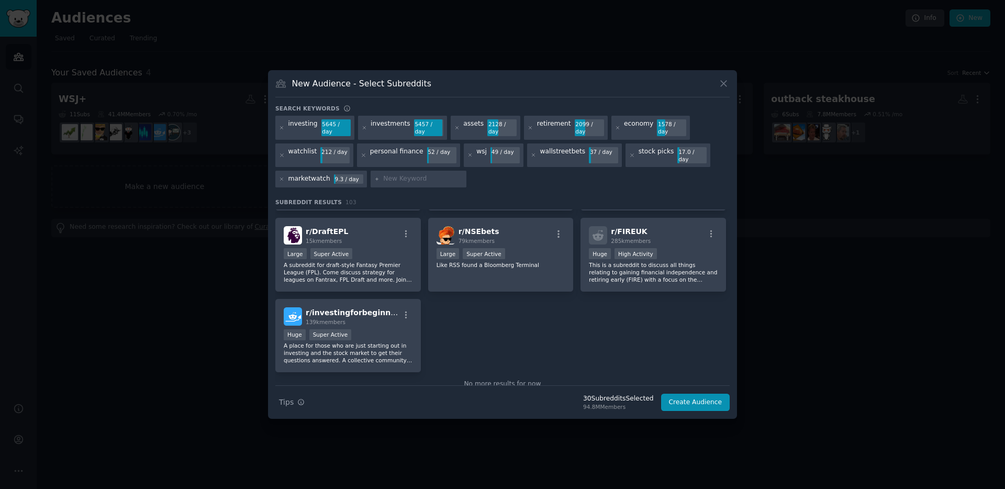
scroll to position [2579, 0]
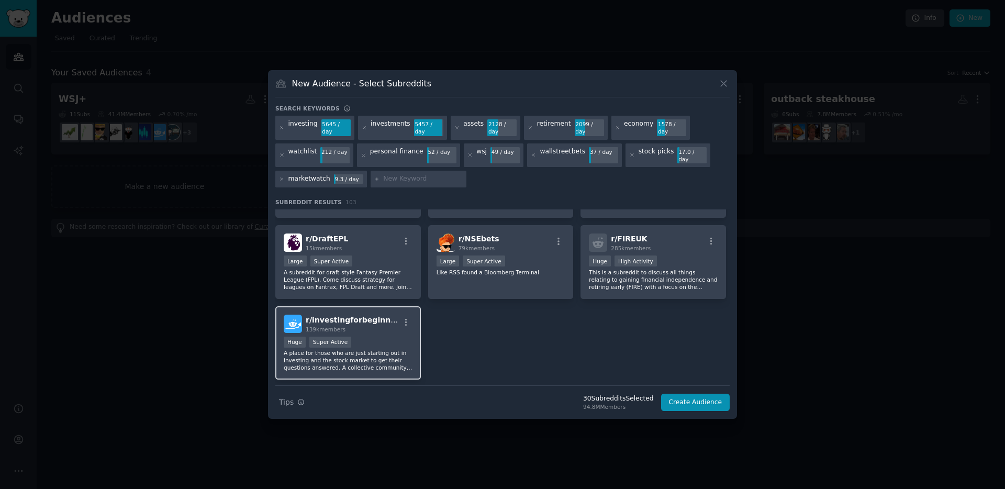
click at [392, 352] on p "A place for those who are just starting out in investing and the stock market t…" at bounding box center [348, 360] width 129 height 22
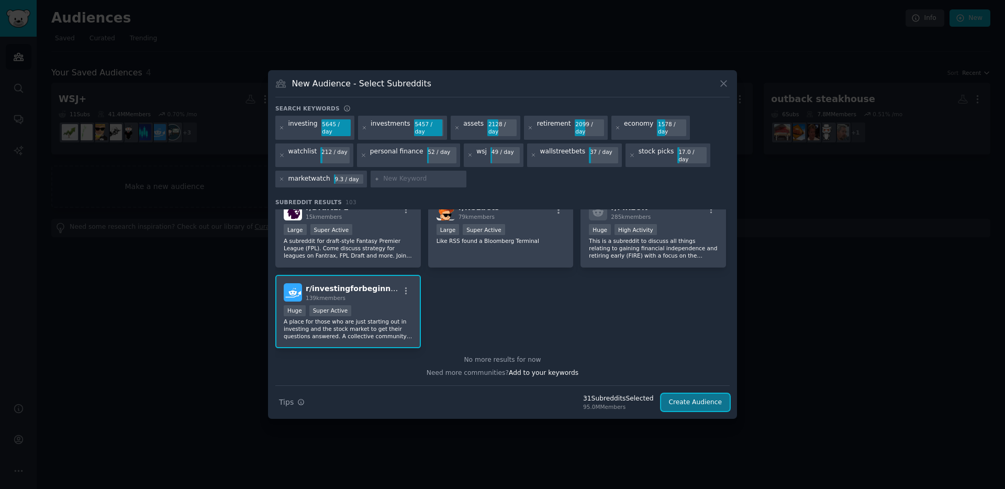
click at [698, 401] on button "Create Audience" at bounding box center [695, 403] width 69 height 18
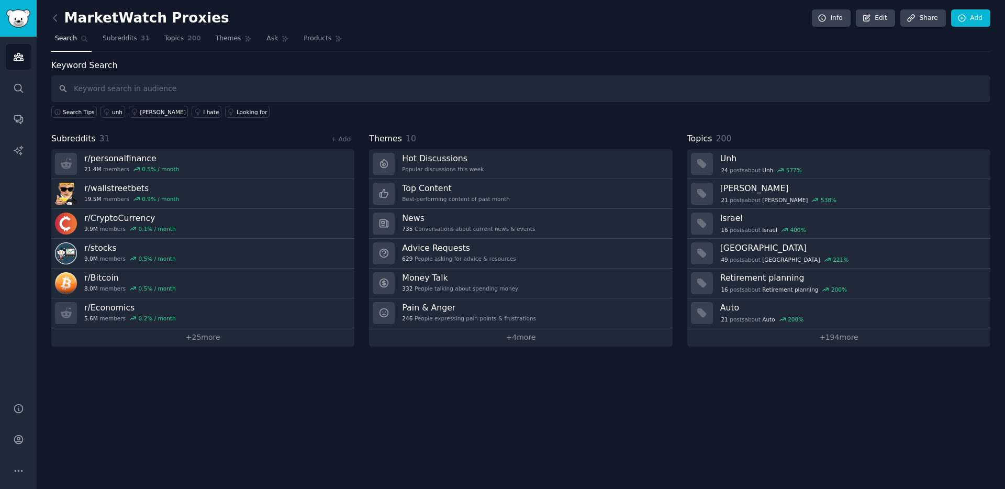
click at [64, 138] on span "Subreddits" at bounding box center [73, 138] width 44 height 13
click at [130, 38] on span "Subreddits" at bounding box center [120, 38] width 35 height 9
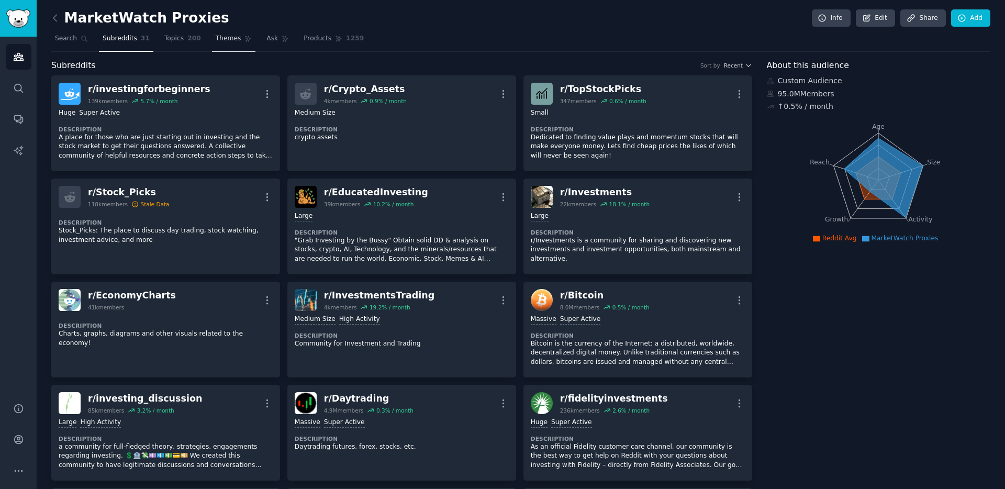
click at [212, 46] on link "Themes" at bounding box center [234, 40] width 44 height 21
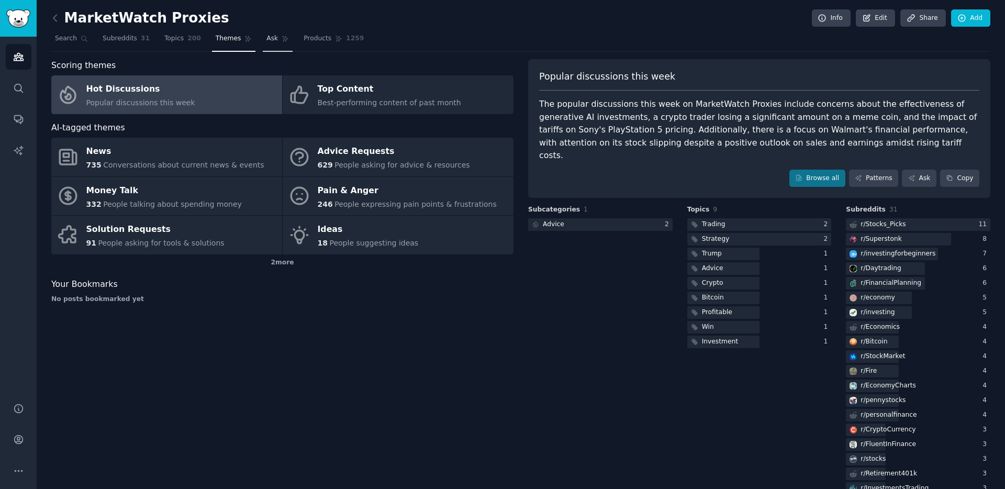
click at [278, 34] on link "Ask" at bounding box center [278, 40] width 30 height 21
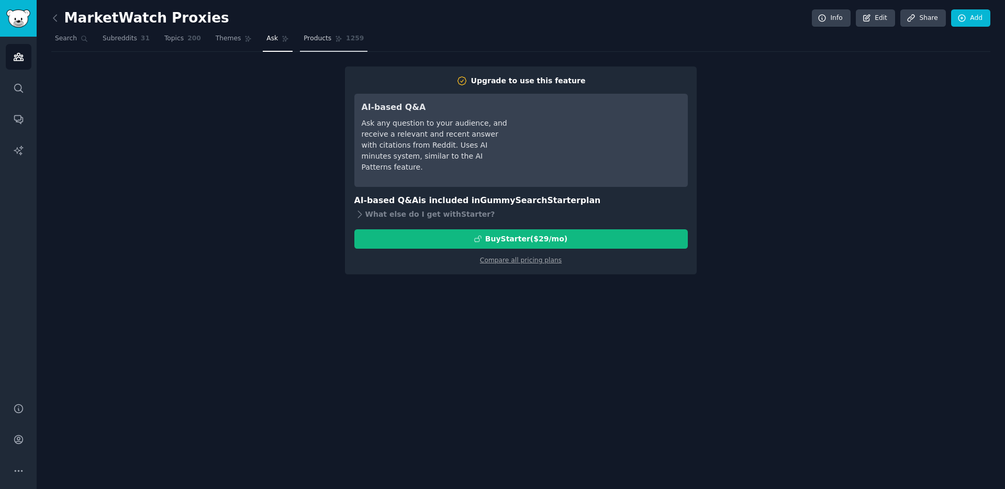
click at [311, 42] on span "Products" at bounding box center [318, 38] width 28 height 9
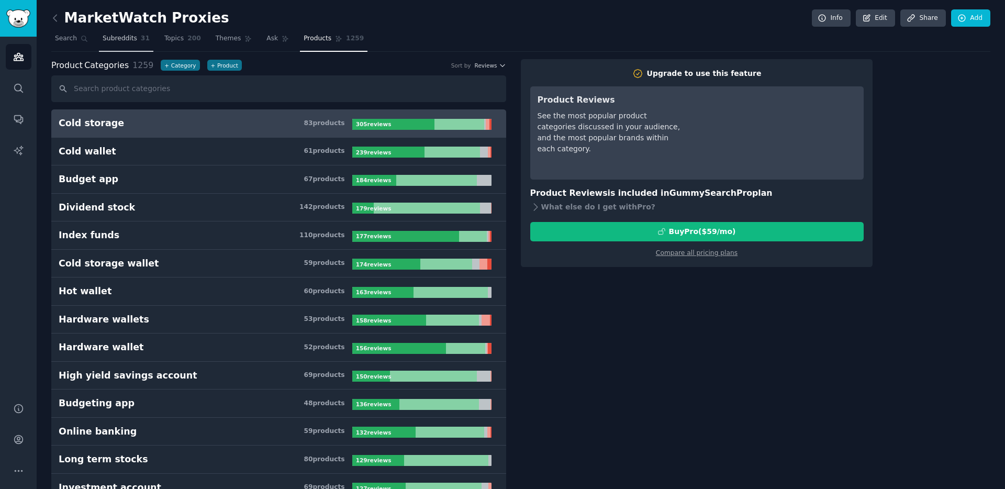
click at [141, 42] on span "31" at bounding box center [145, 38] width 9 height 9
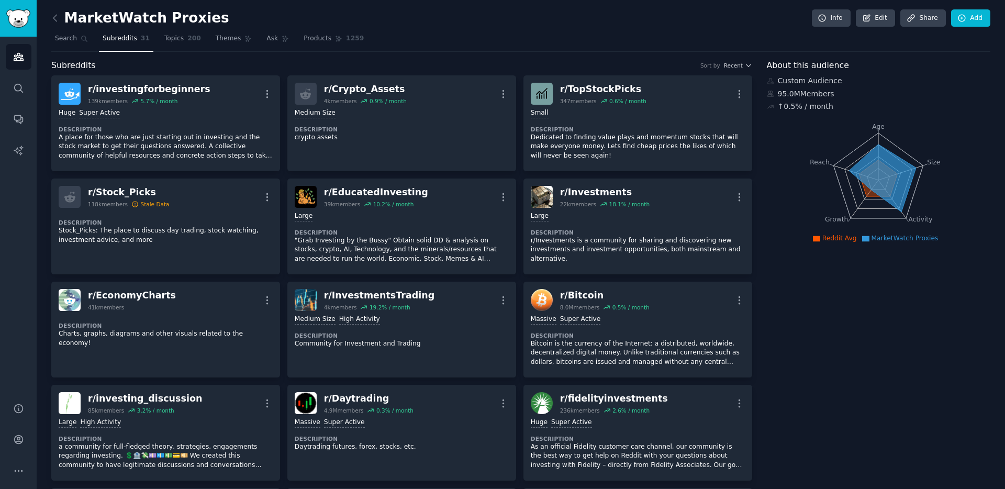
click at [84, 63] on span "Subreddits" at bounding box center [73, 65] width 44 height 13
click at [21, 125] on link "Conversations" at bounding box center [19, 119] width 26 height 26
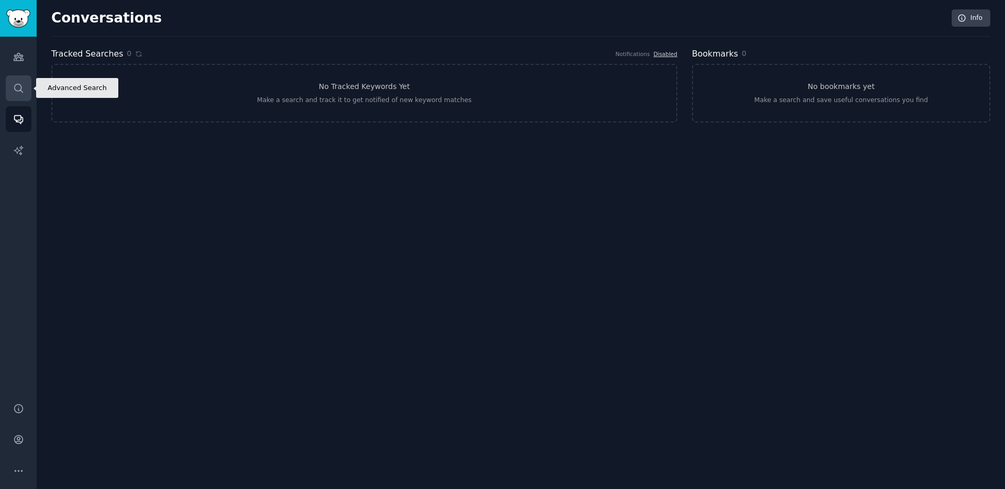
click at [17, 91] on icon "Sidebar" at bounding box center [18, 88] width 11 height 11
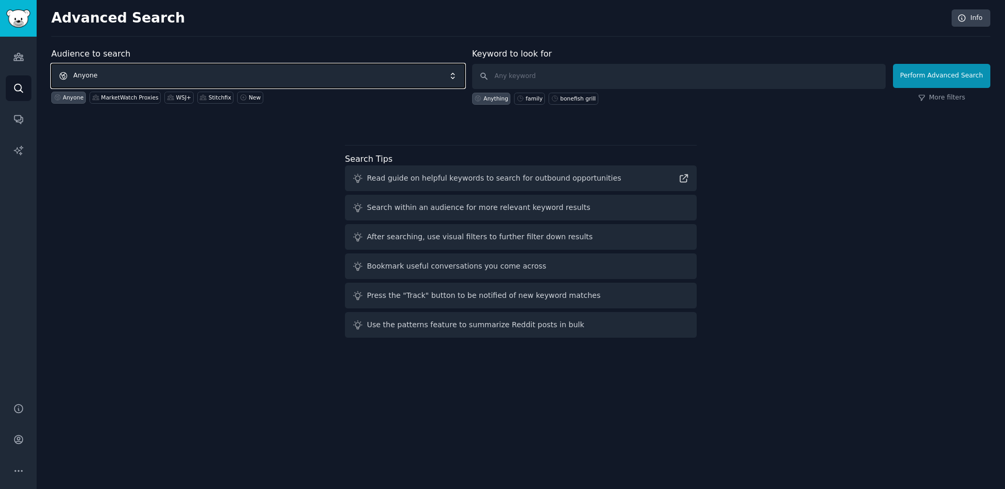
click at [151, 71] on span "Anyone" at bounding box center [257, 76] width 413 height 24
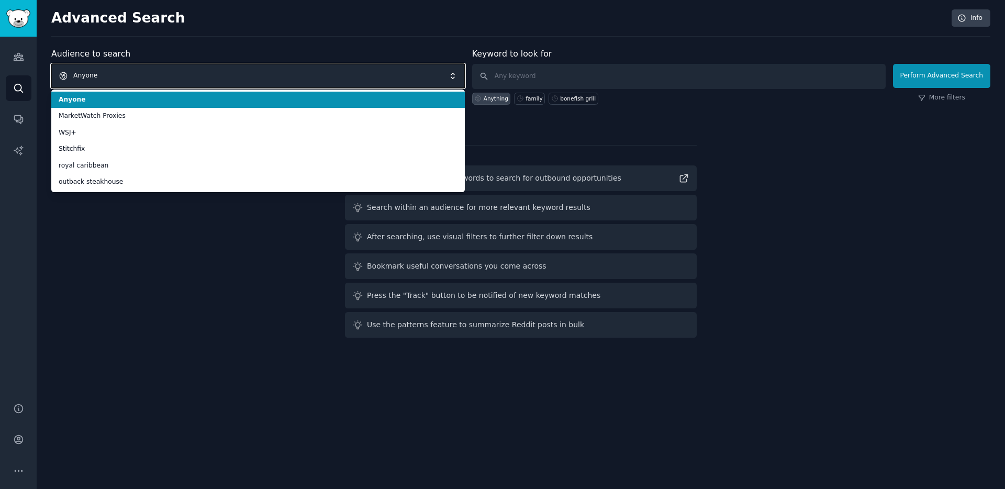
click at [151, 71] on span "Anyone" at bounding box center [257, 76] width 413 height 24
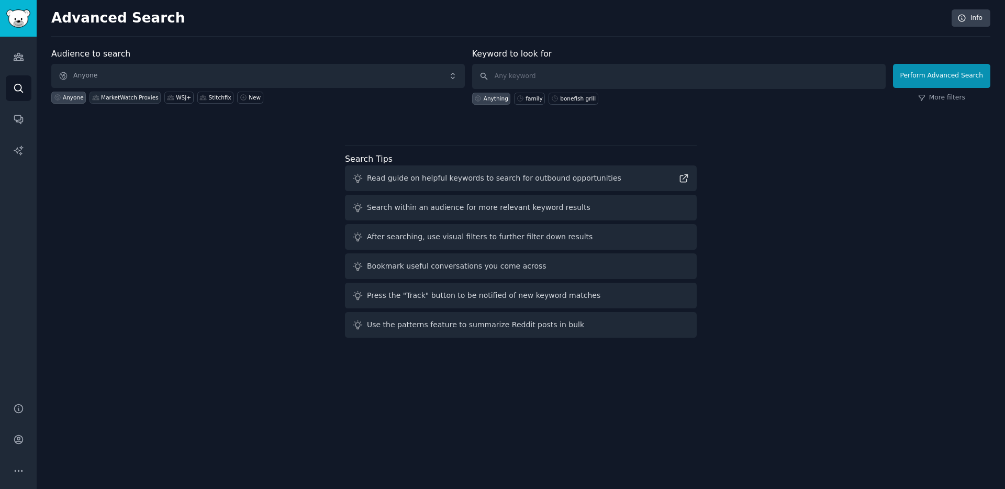
click at [129, 98] on div "MarketWatch Proxies" at bounding box center [130, 97] width 58 height 7
type input "marketwatch"
click button "Perform Advanced Search" at bounding box center [941, 76] width 97 height 24
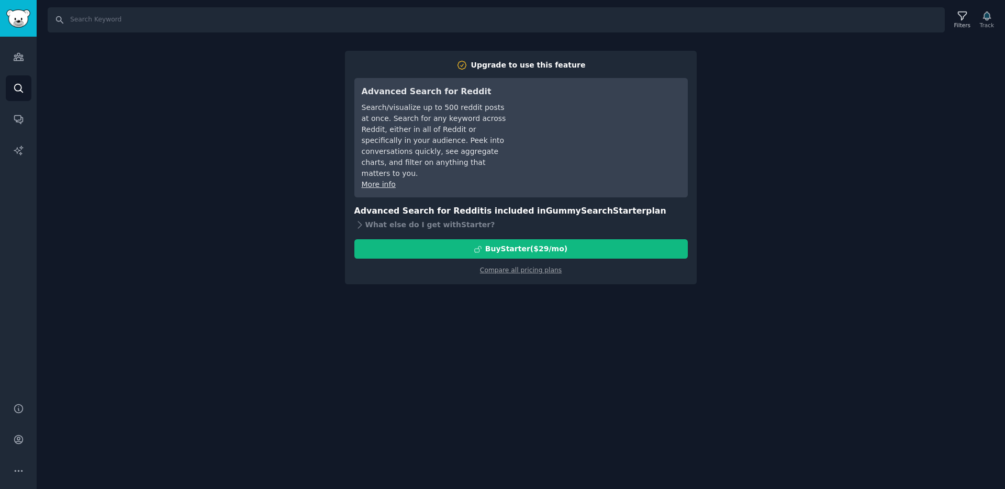
click at [155, 232] on div "Search Filters Track Upgrade to use this feature Advanced Search for Reddit Sea…" at bounding box center [521, 244] width 968 height 489
click at [13, 63] on link "Audiences" at bounding box center [19, 57] width 26 height 26
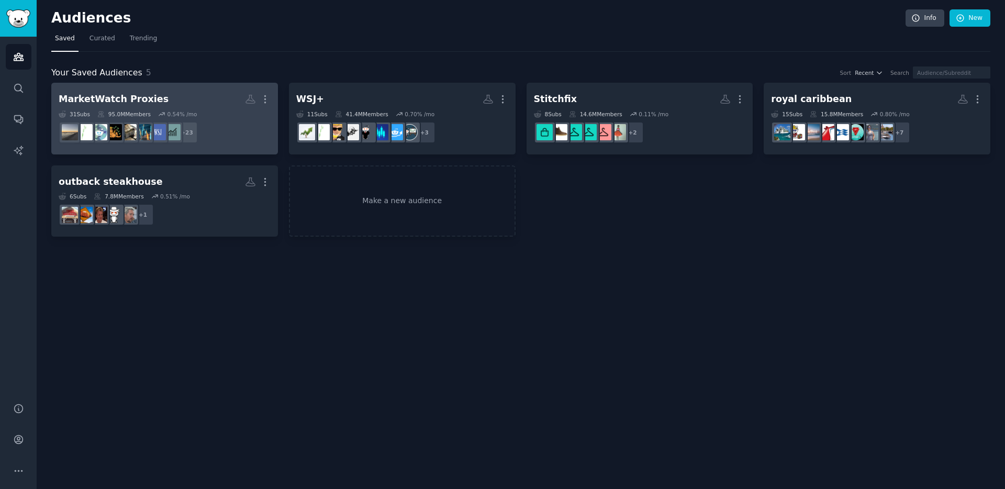
click at [229, 131] on dd "+ 23" at bounding box center [165, 132] width 212 height 29
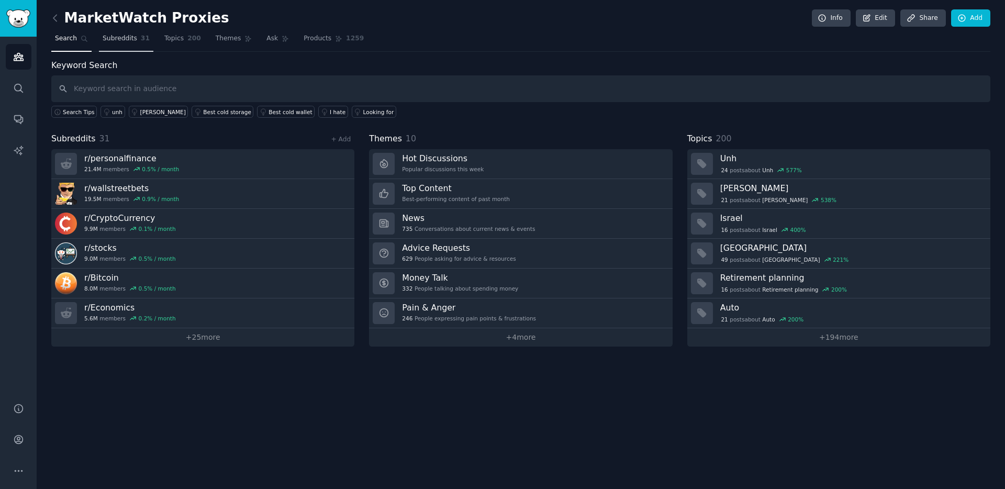
click at [116, 37] on span "Subreddits" at bounding box center [120, 38] width 35 height 9
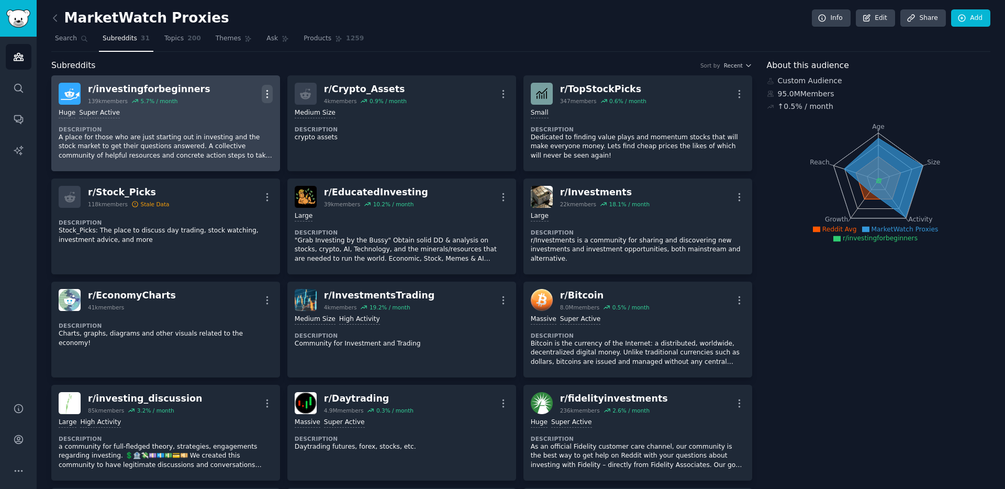
click at [268, 97] on icon "button" at bounding box center [267, 93] width 11 height 11
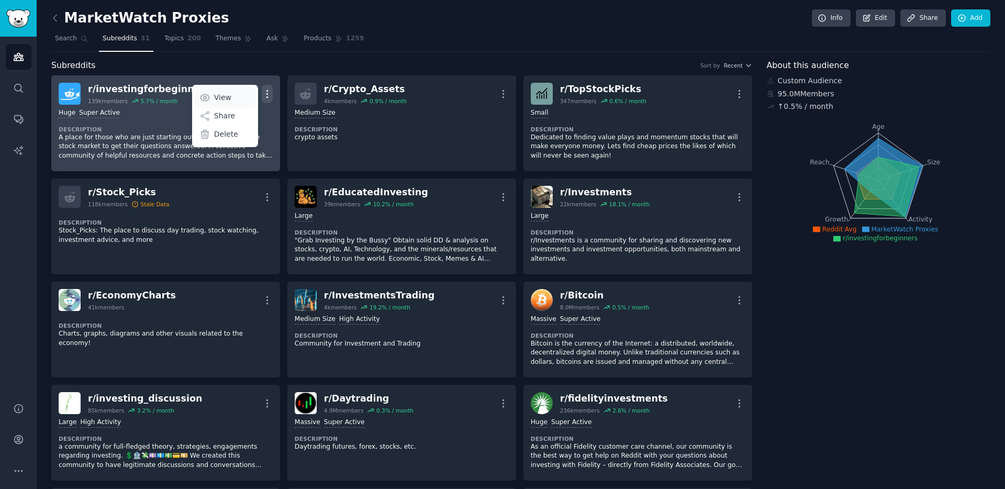
click at [229, 99] on p "View" at bounding box center [222, 97] width 17 height 11
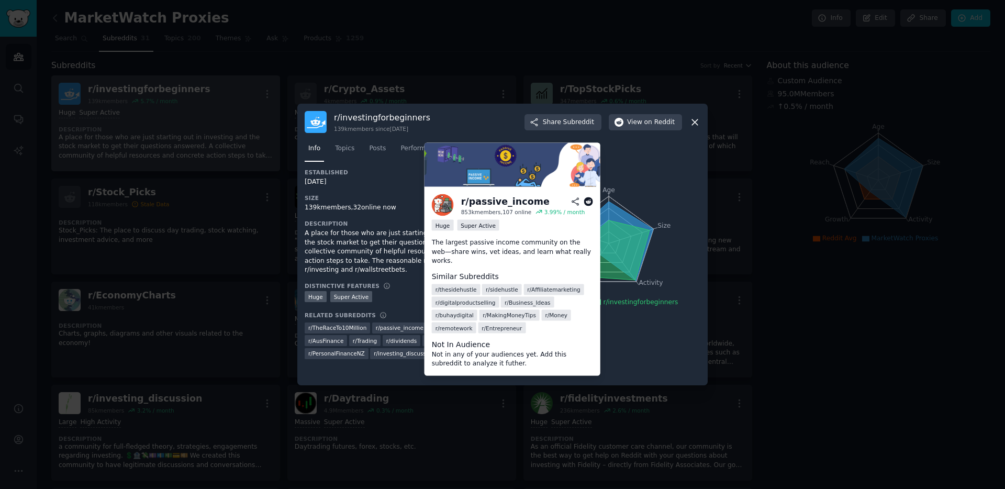
click at [504, 311] on span "r/ MakingMoneyTips" at bounding box center [509, 314] width 53 height 7
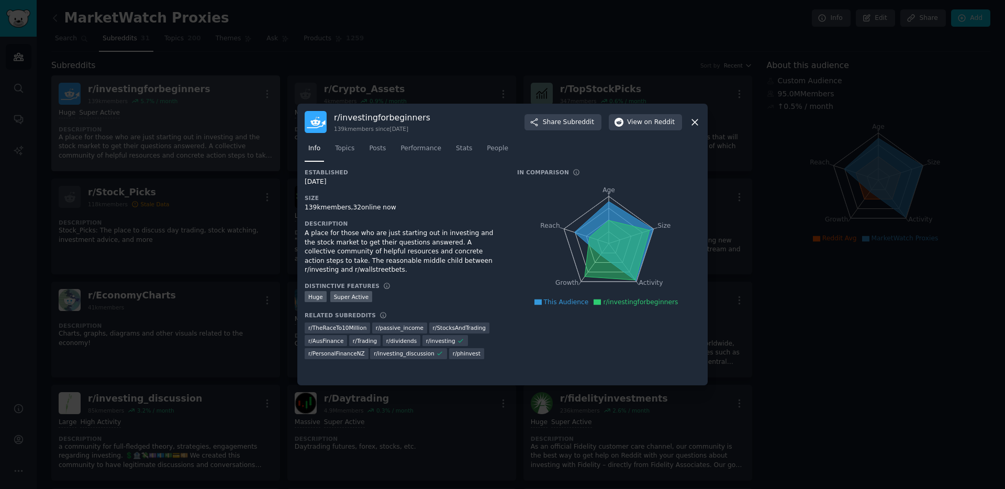
click at [638, 350] on div "In Comparison How this subreddit stacks up against average of others in your au…" at bounding box center [608, 268] width 183 height 198
